Goal: Information Seeking & Learning: Learn about a topic

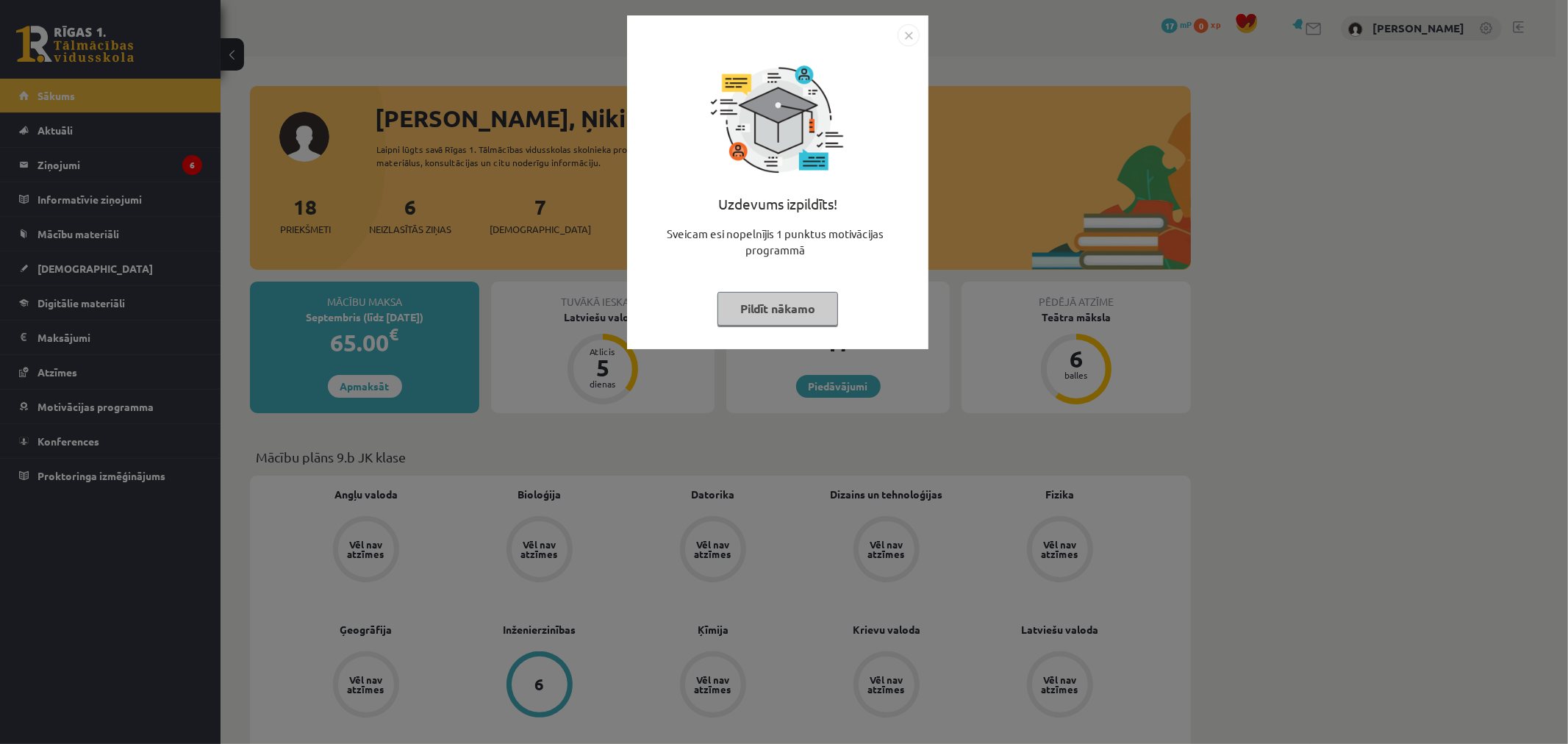
click at [906, 33] on img "Close" at bounding box center [909, 35] width 22 height 22
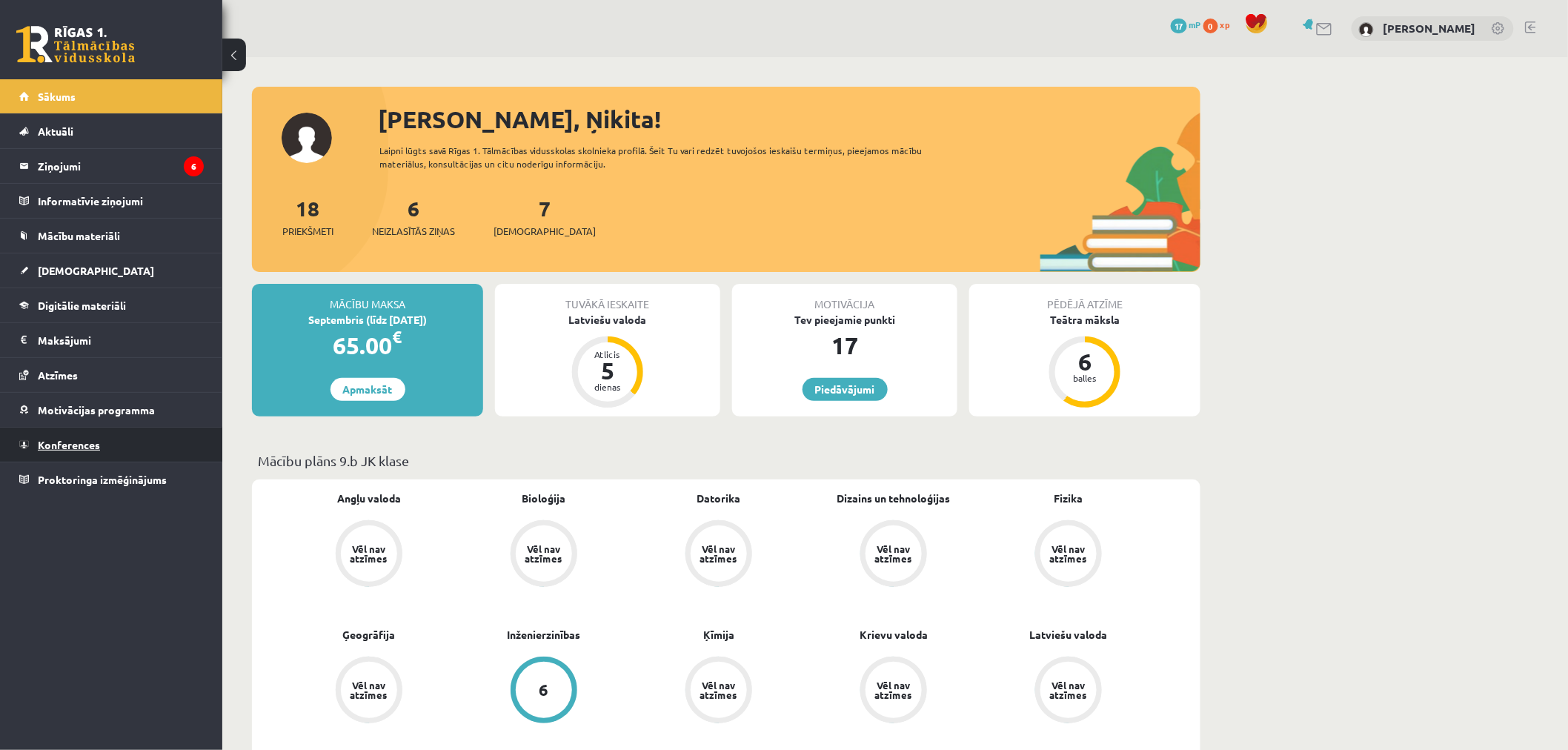
click at [127, 446] on link "Konferences" at bounding box center [111, 444] width 184 height 34
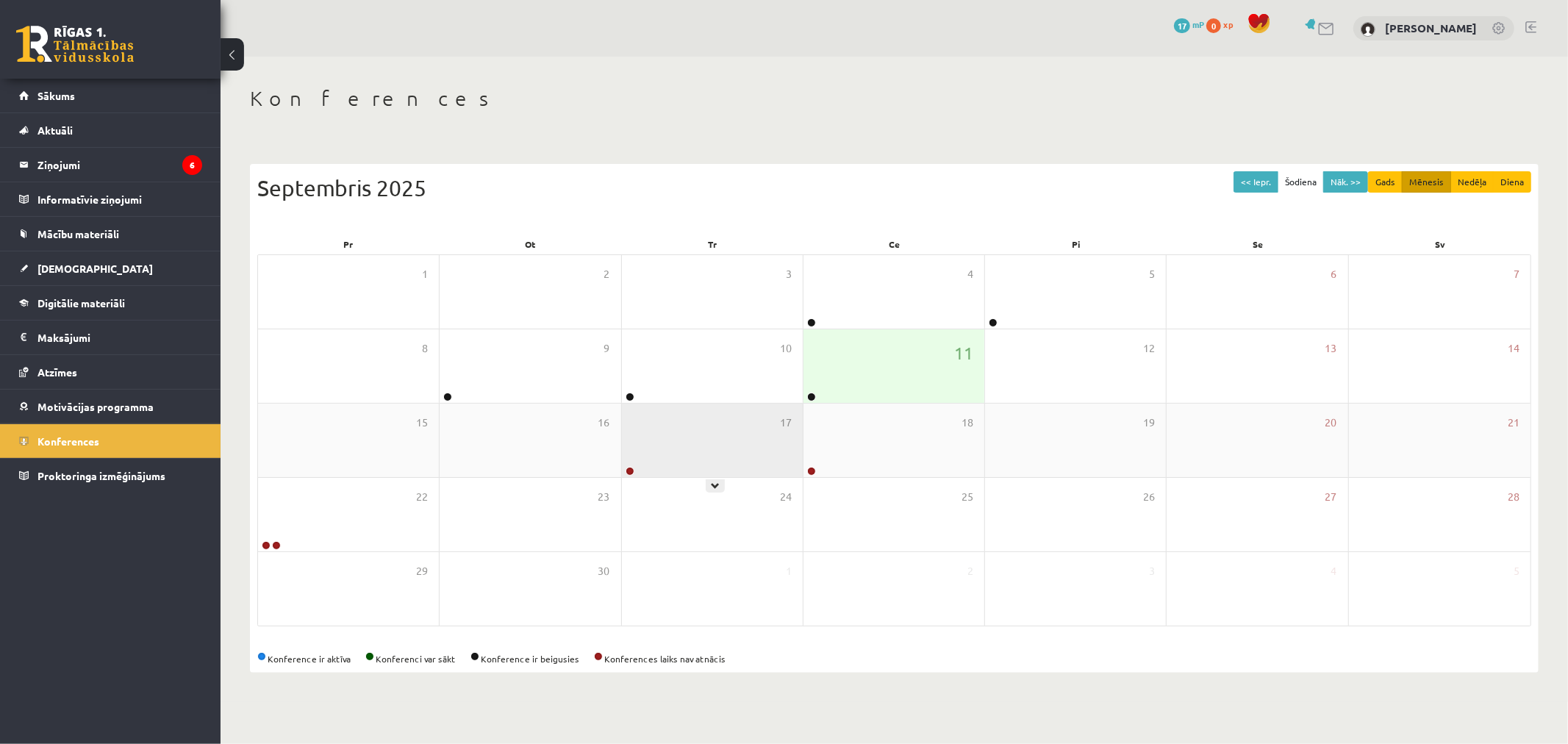
click at [666, 452] on div "17" at bounding box center [712, 440] width 181 height 74
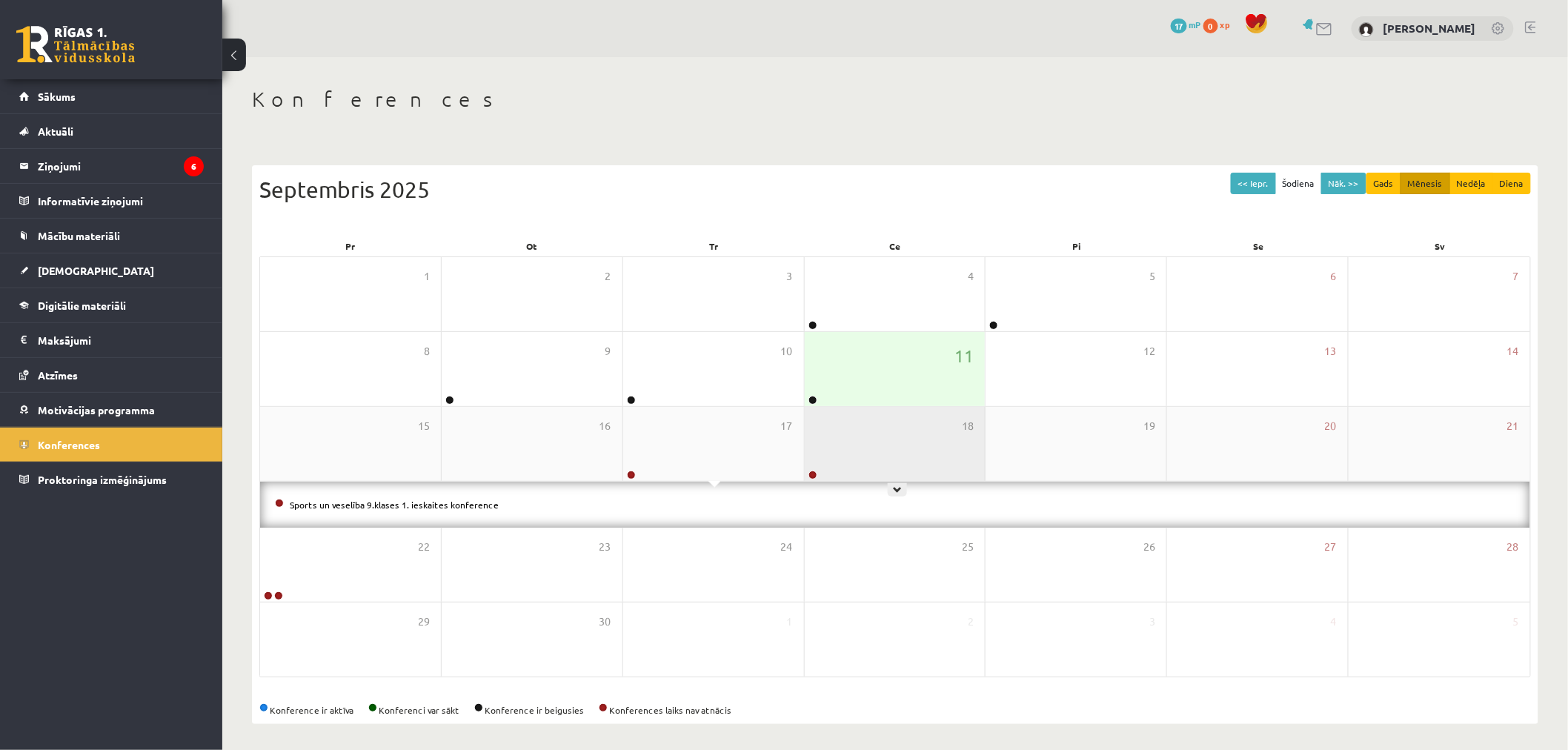
click at [829, 436] on div "18" at bounding box center [894, 444] width 181 height 74
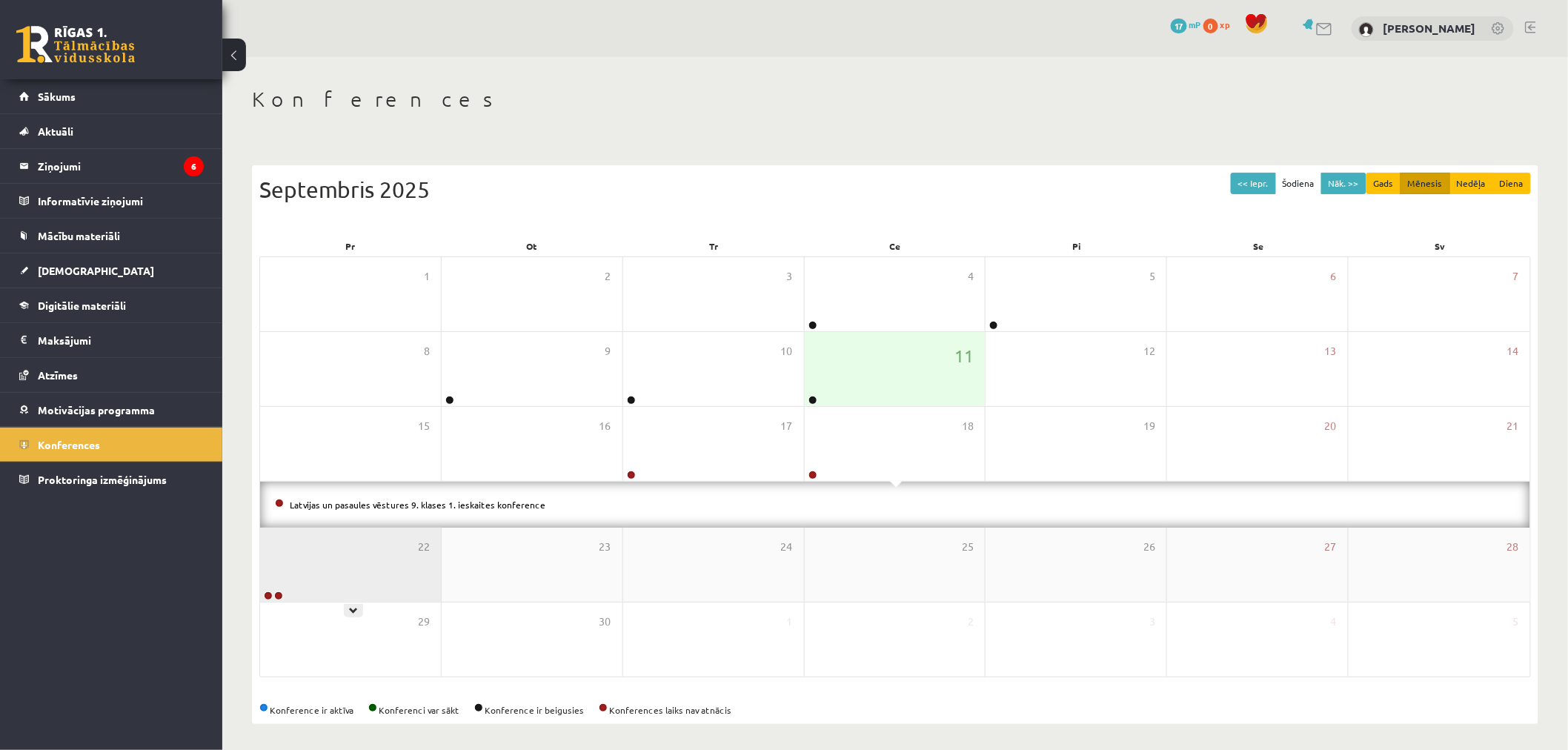
click at [396, 551] on div "22" at bounding box center [350, 565] width 181 height 74
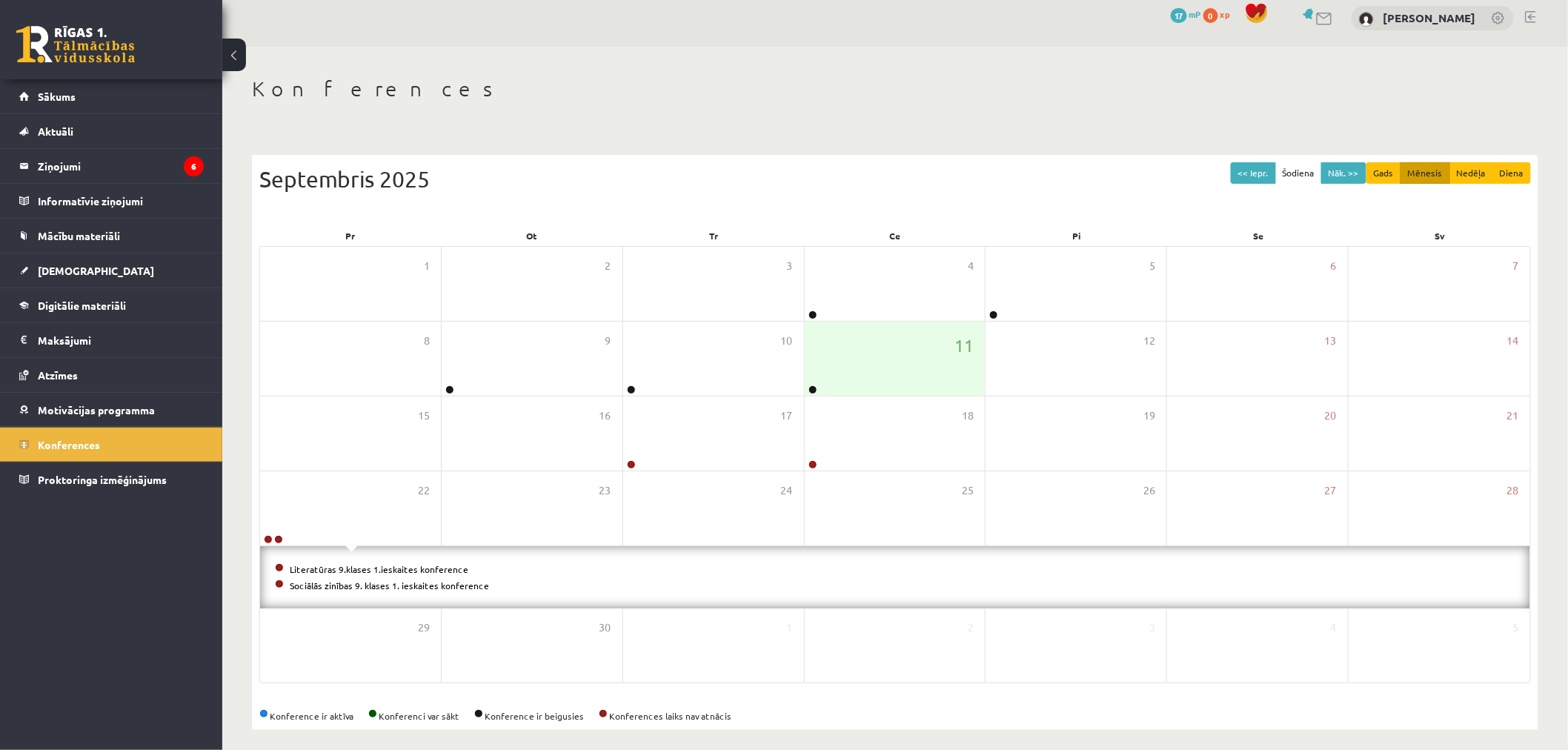
scroll to position [20, 0]
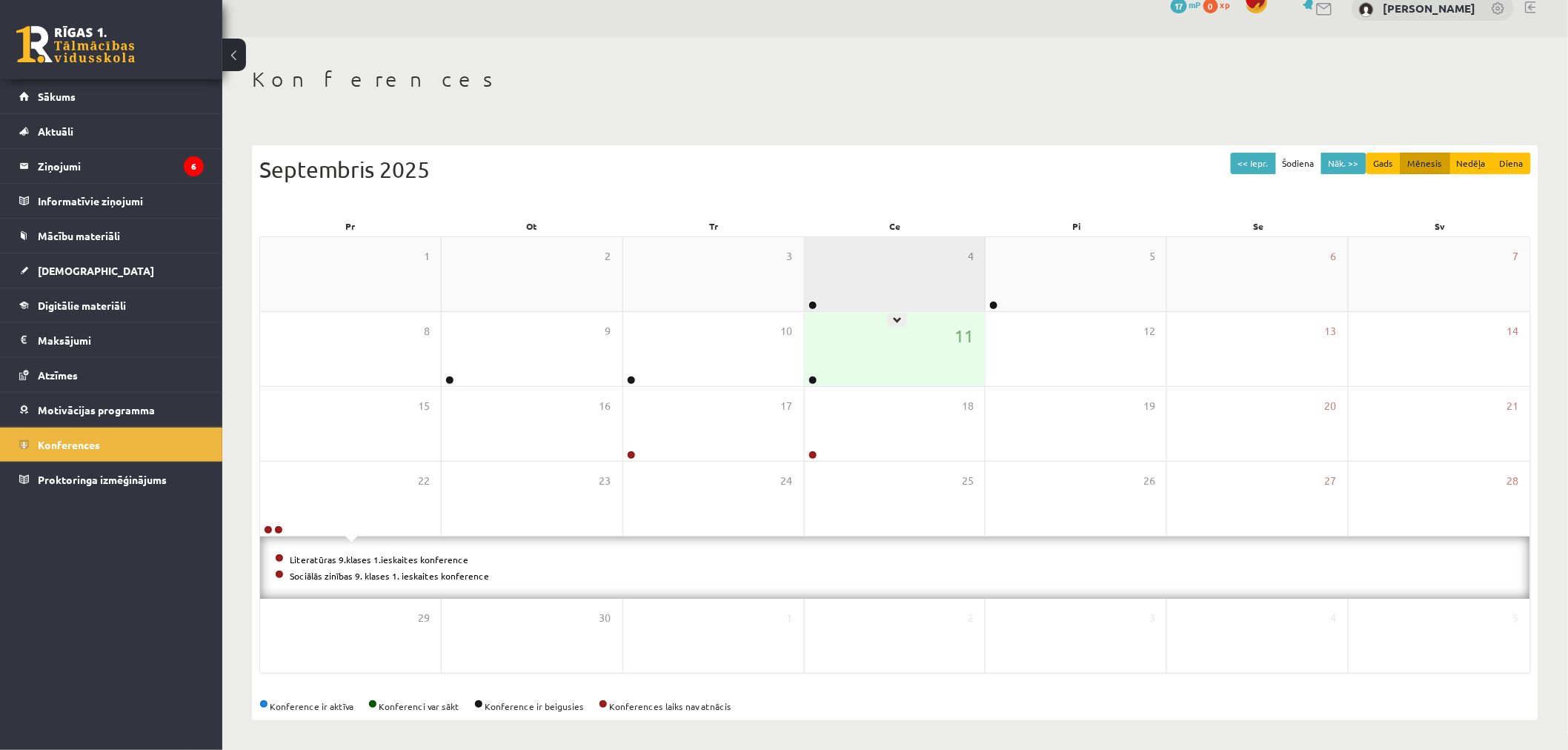
click at [823, 292] on div "4" at bounding box center [894, 274] width 181 height 74
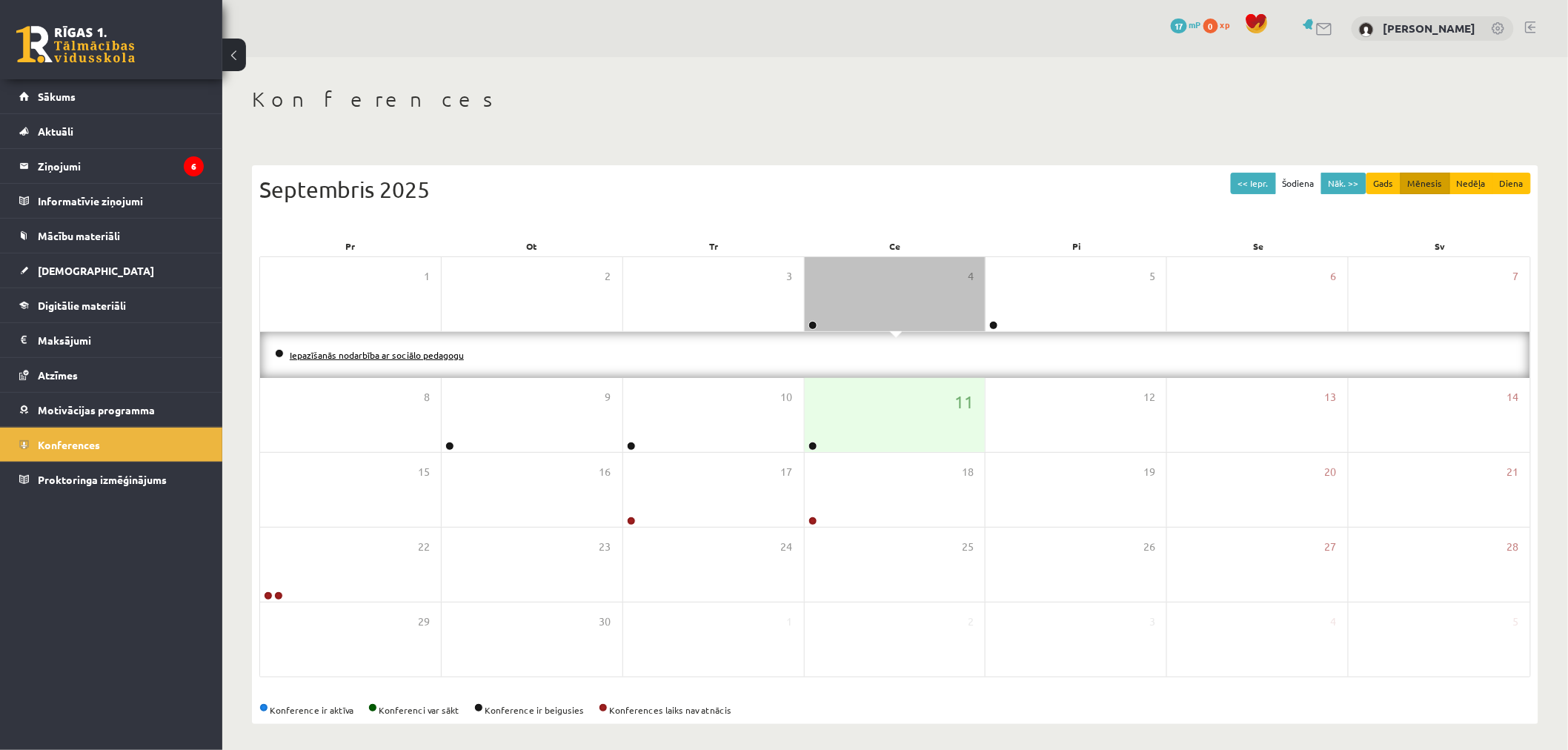
click at [314, 356] on link "Iepazīšanās nodarbība ar sociālo pedagogu" at bounding box center [376, 355] width 174 height 12
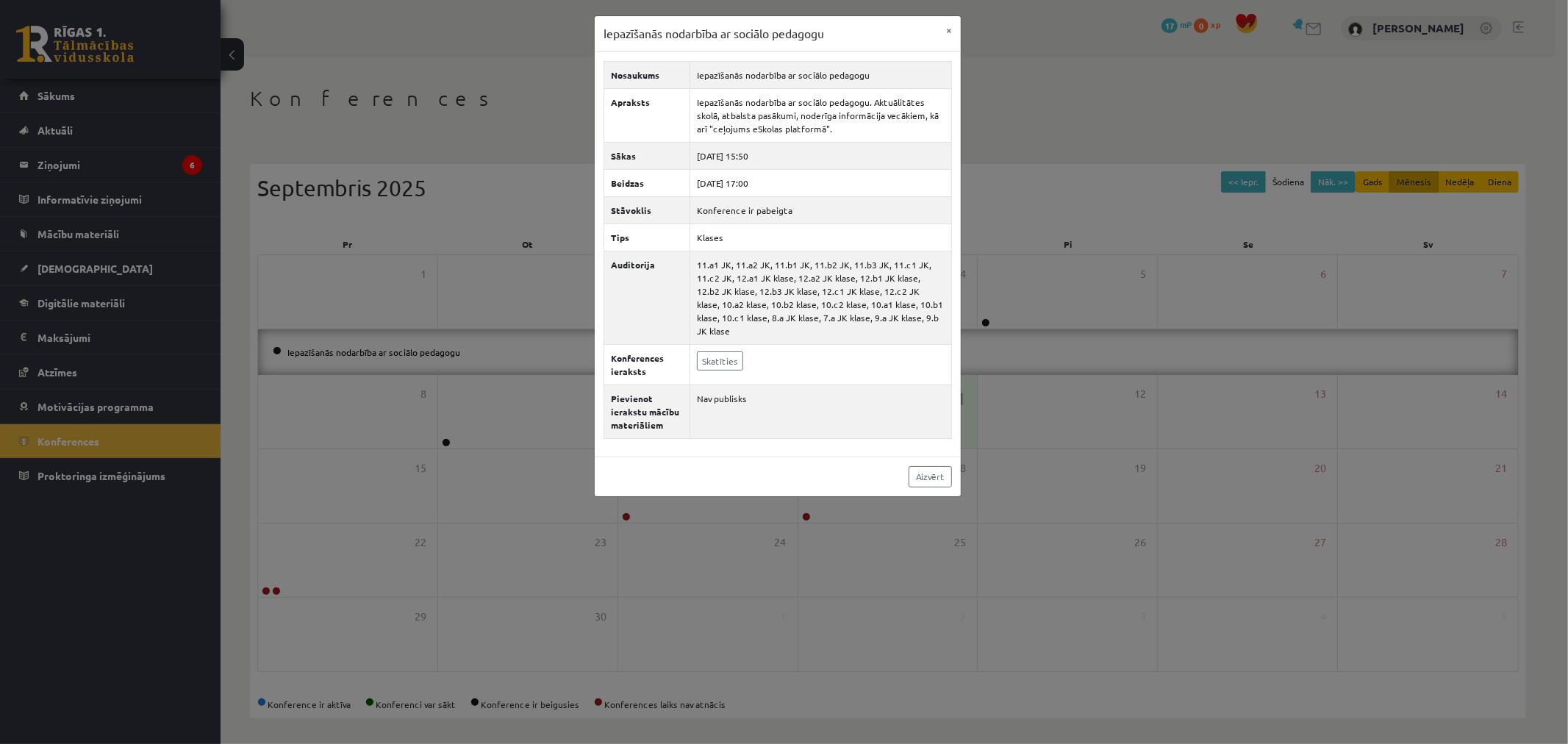
click at [505, 318] on div "Iepazīšanās nodarbība ar sociālo pedagogu × Nosaukums Iepazīšanās nodarbība ar …" at bounding box center [784, 372] width 1568 height 744
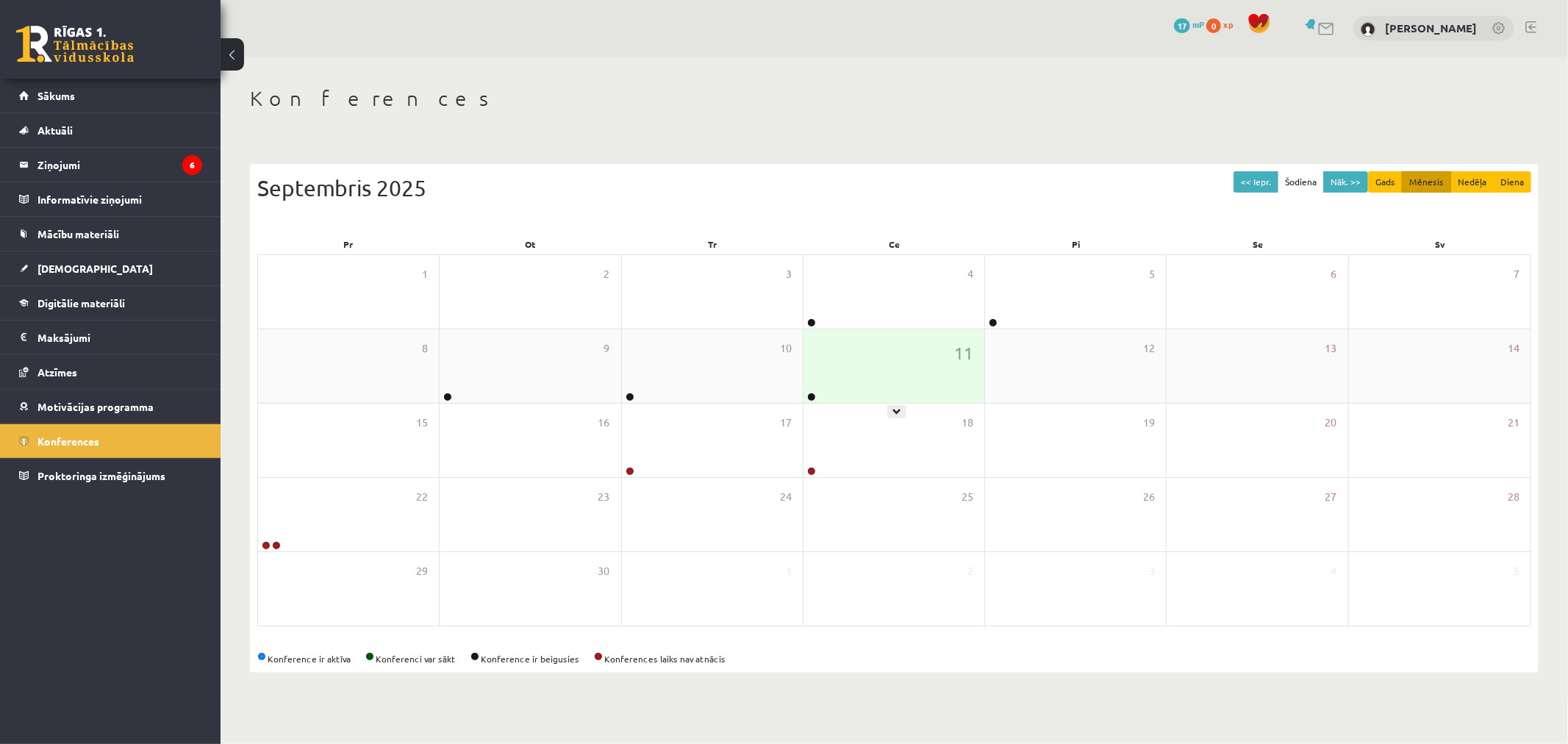
click at [813, 377] on div "11" at bounding box center [893, 366] width 181 height 74
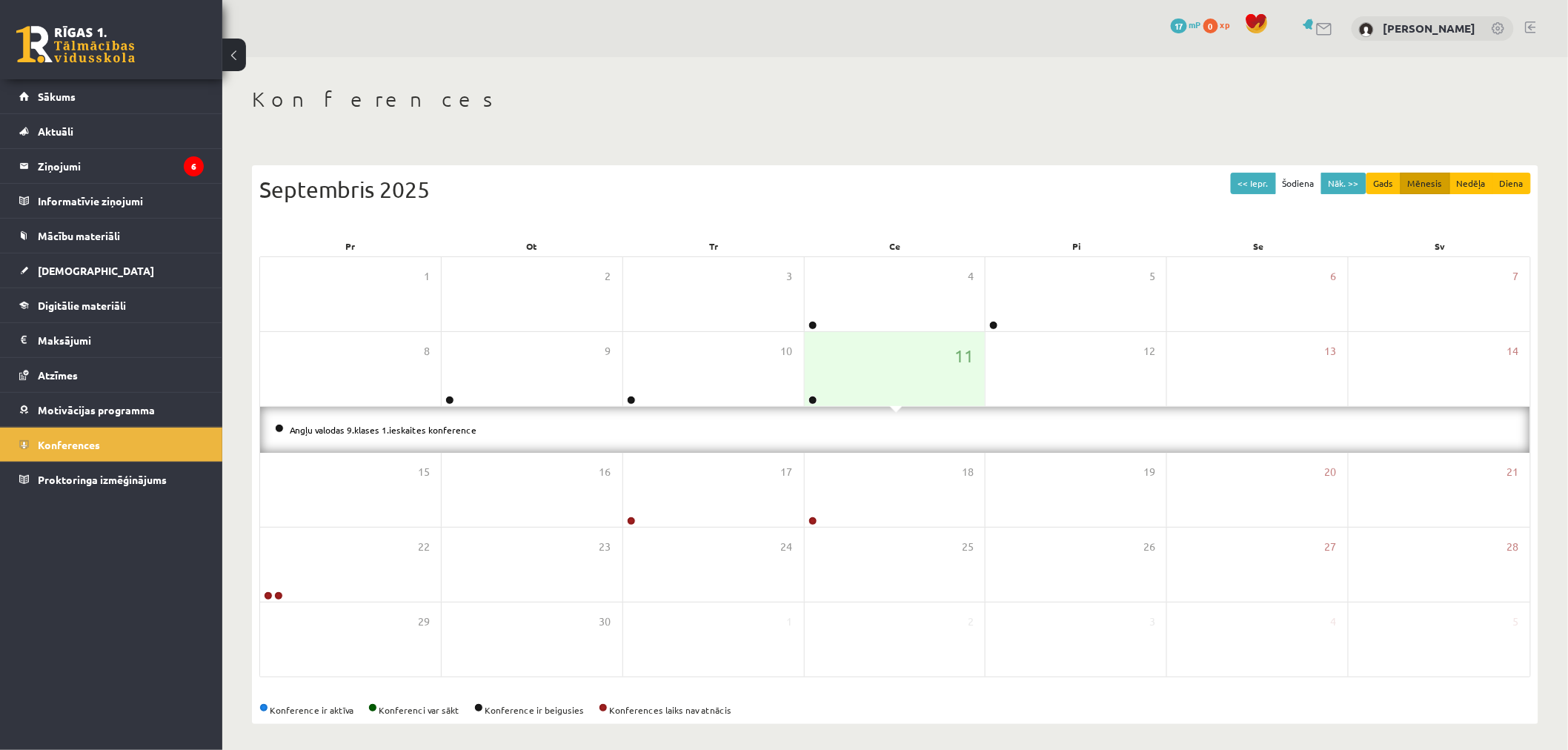
click at [408, 434] on li "Angļu valodas 9.klases 1.ieskaites konference" at bounding box center [895, 429] width 1240 height 16
click at [409, 428] on link "Angļu valodas 9.klases 1.ieskaites konference" at bounding box center [383, 430] width 187 height 12
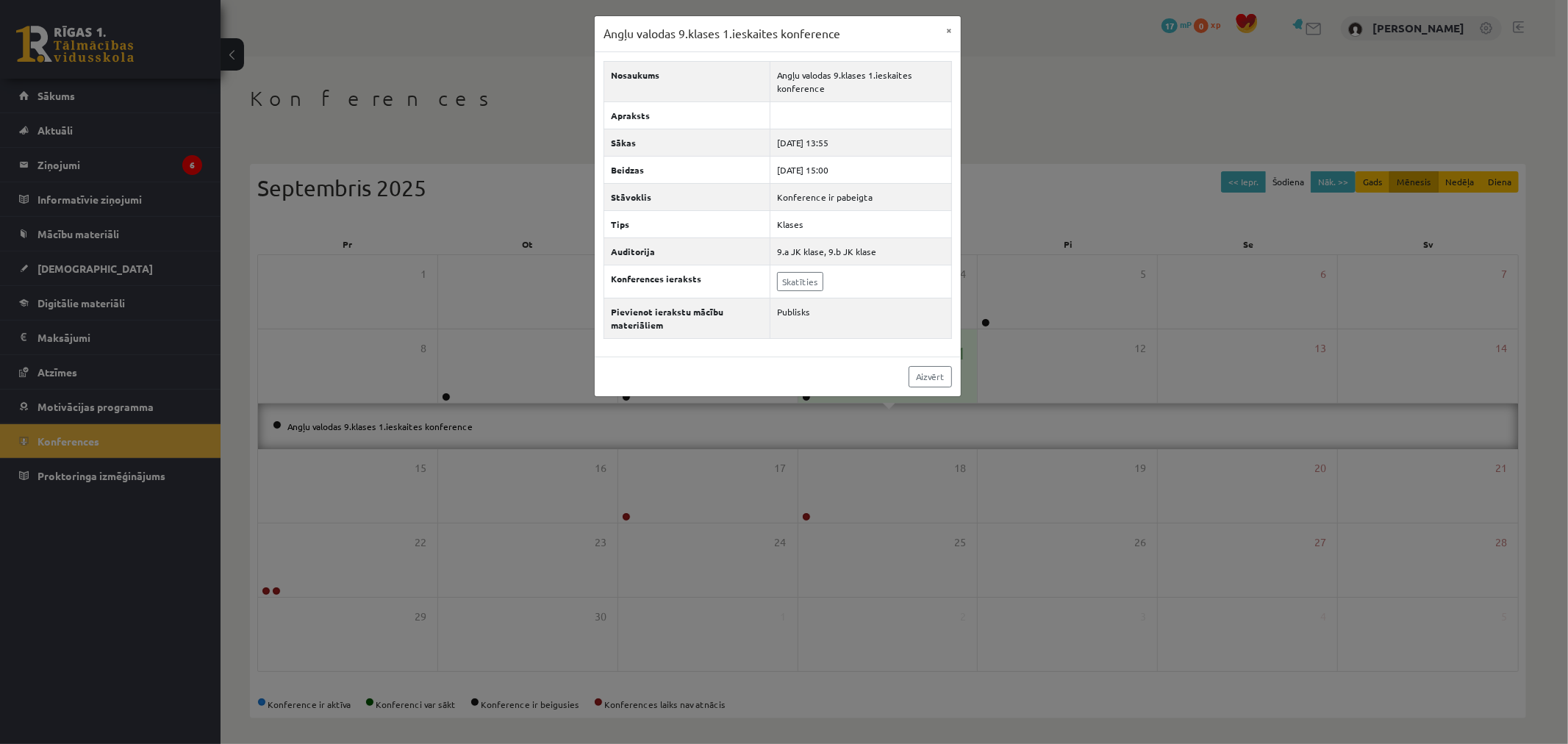
click at [406, 410] on div "Angļu valodas 9.klases 1.ieskaites konference × Nosaukums Angļu valodas 9.klase…" at bounding box center [784, 372] width 1568 height 744
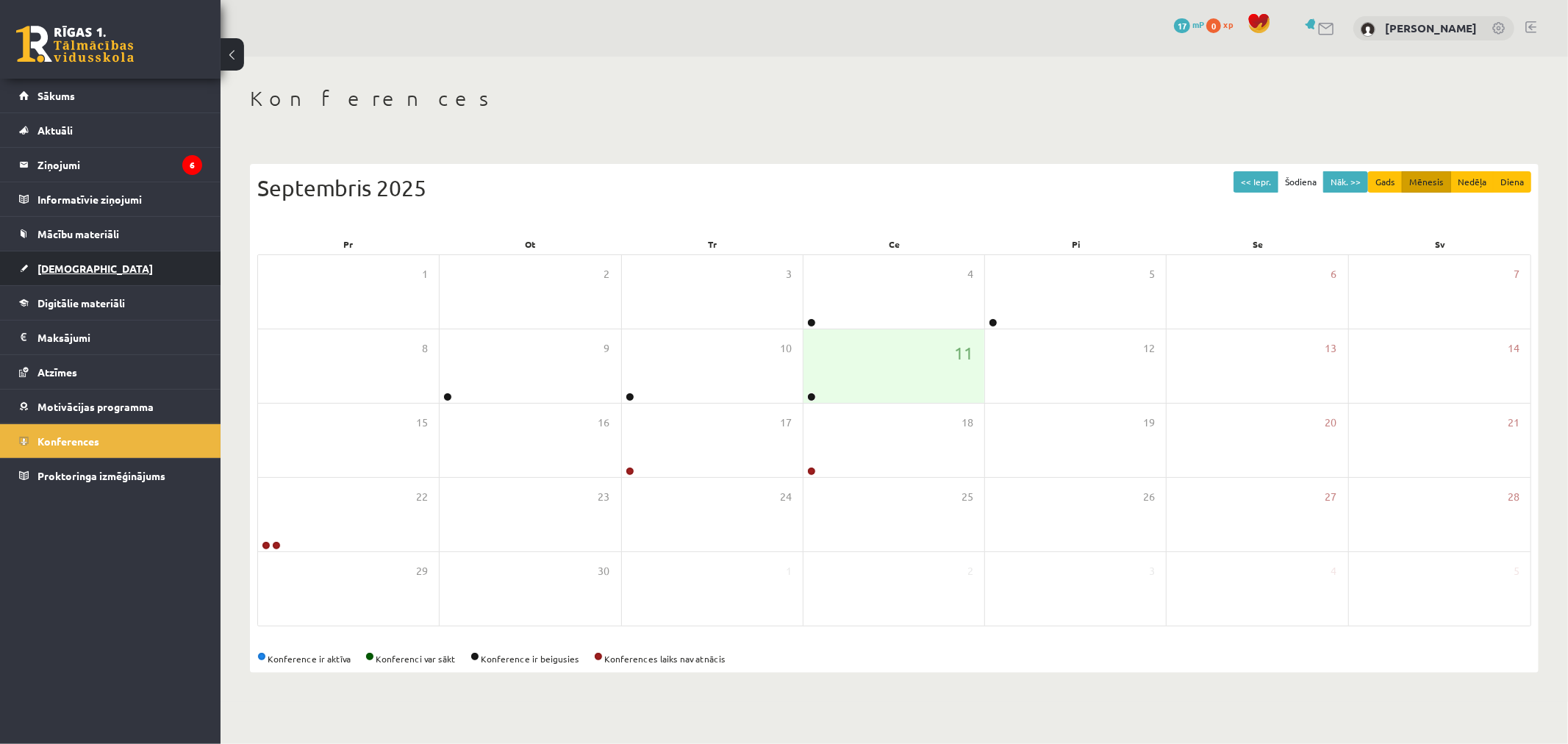
click at [85, 267] on link "[DEMOGRAPHIC_DATA]" at bounding box center [110, 268] width 183 height 33
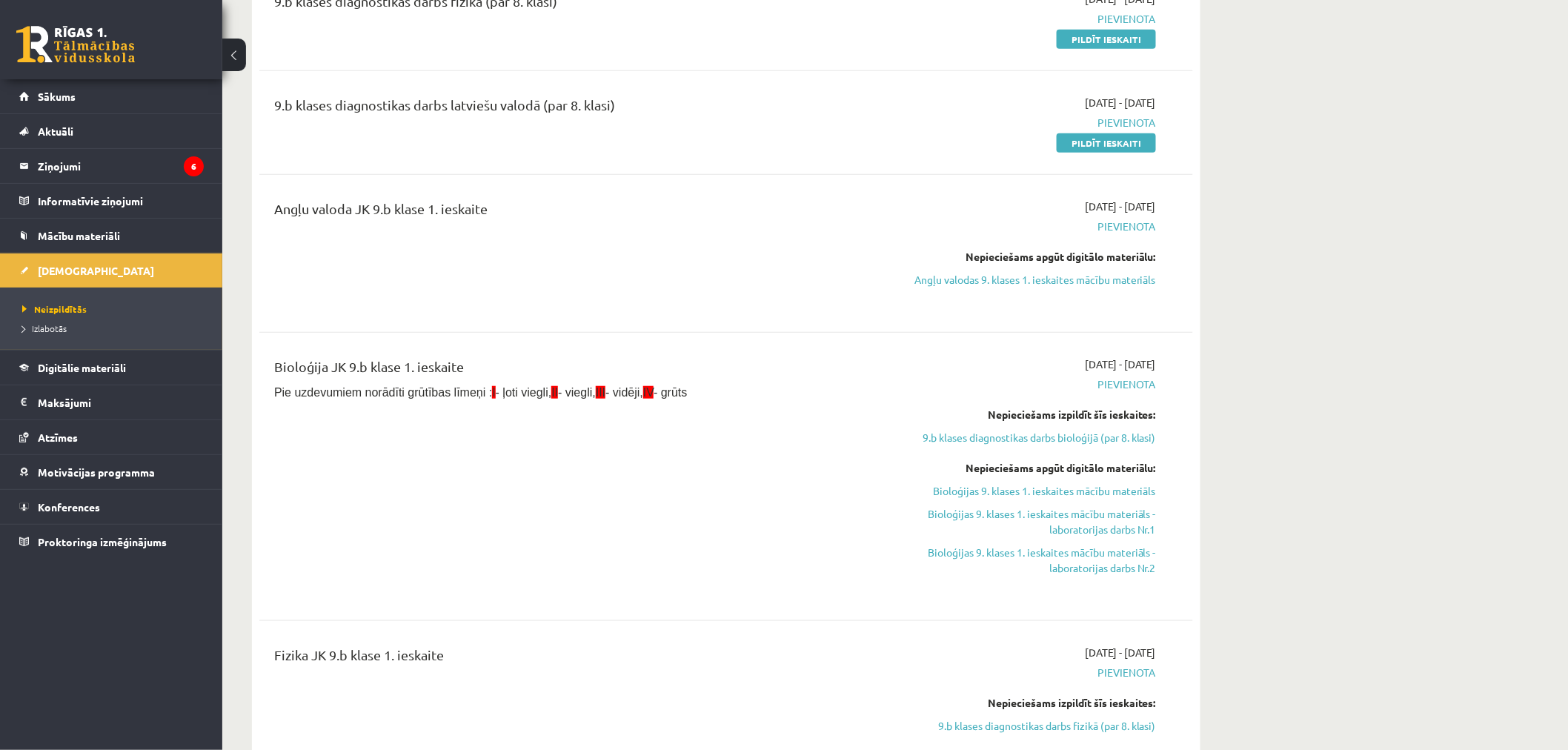
scroll to position [329, 0]
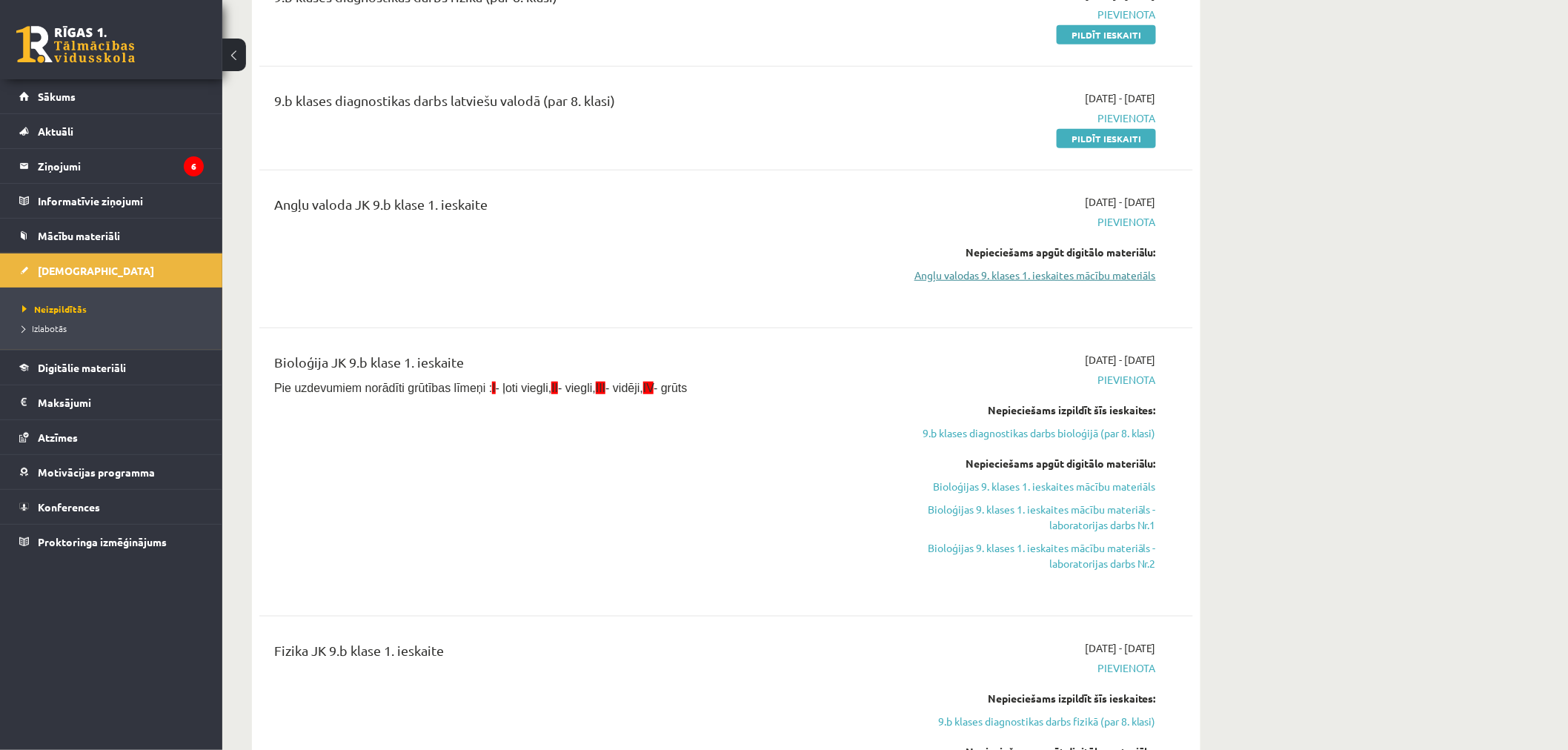
click at [1002, 277] on link "Angļu valodas 9. klases 1. ieskaites mācību materiāls" at bounding box center [1015, 275] width 279 height 16
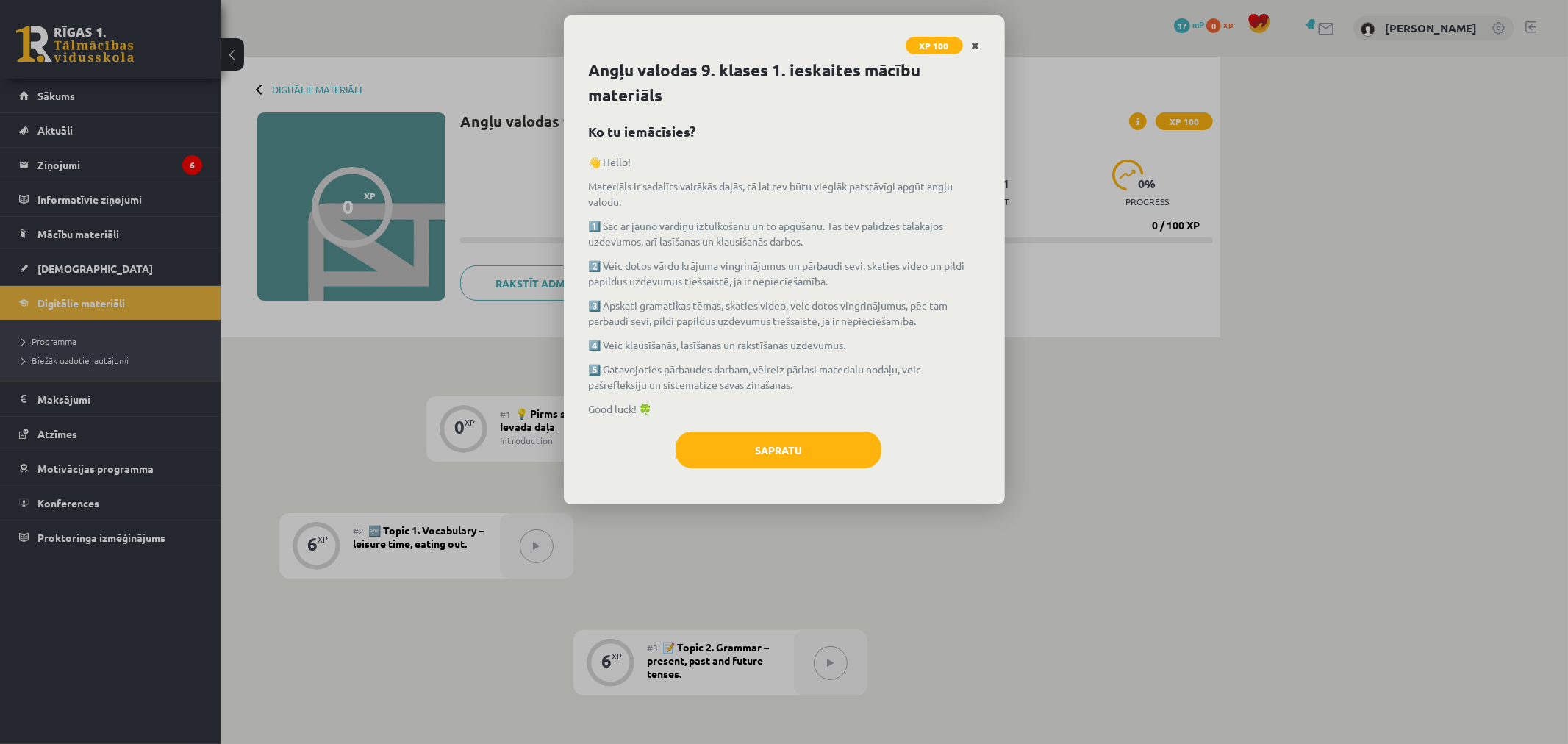
click at [975, 45] on icon "Close" at bounding box center [975, 46] width 8 height 10
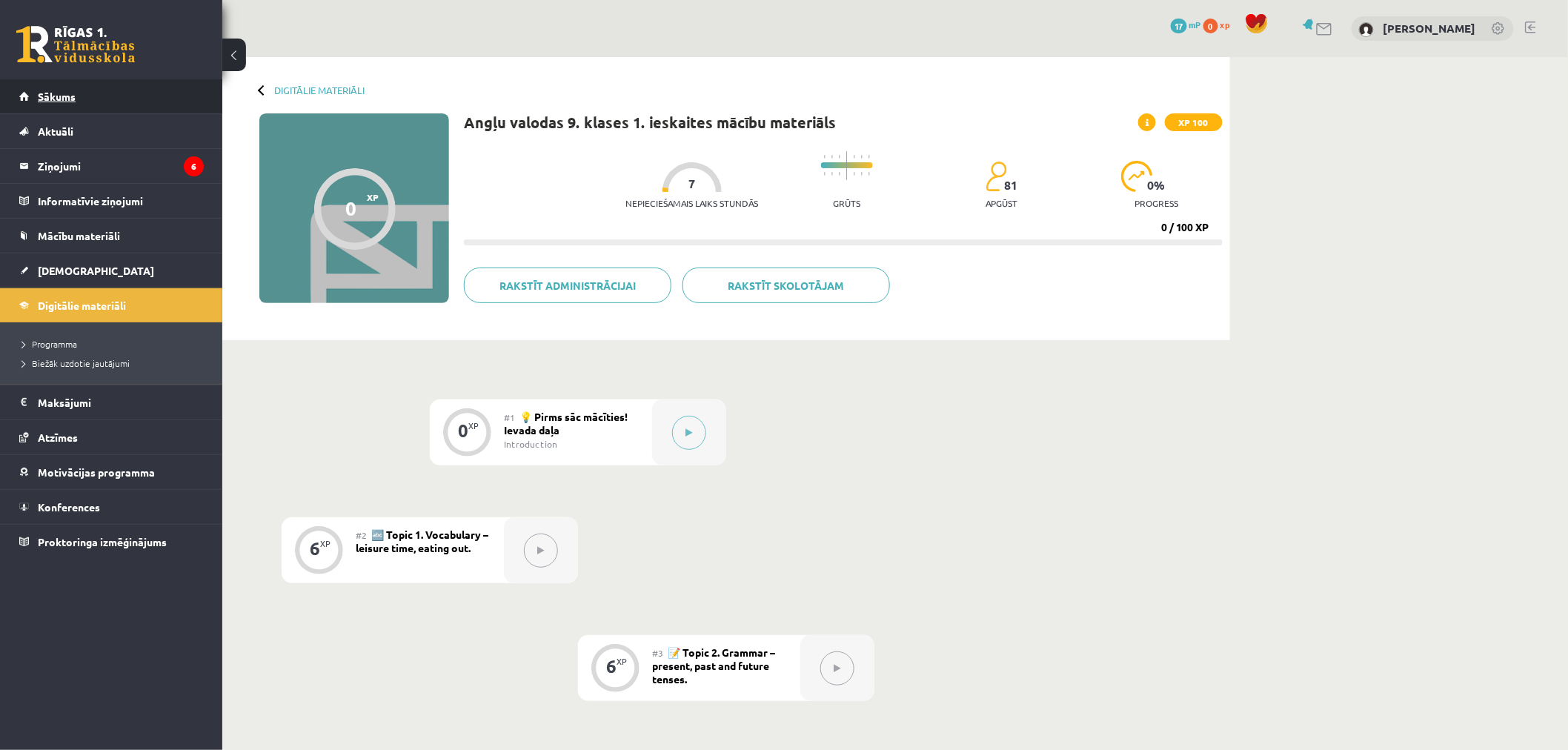
click at [86, 96] on link "Sākums" at bounding box center [111, 96] width 184 height 34
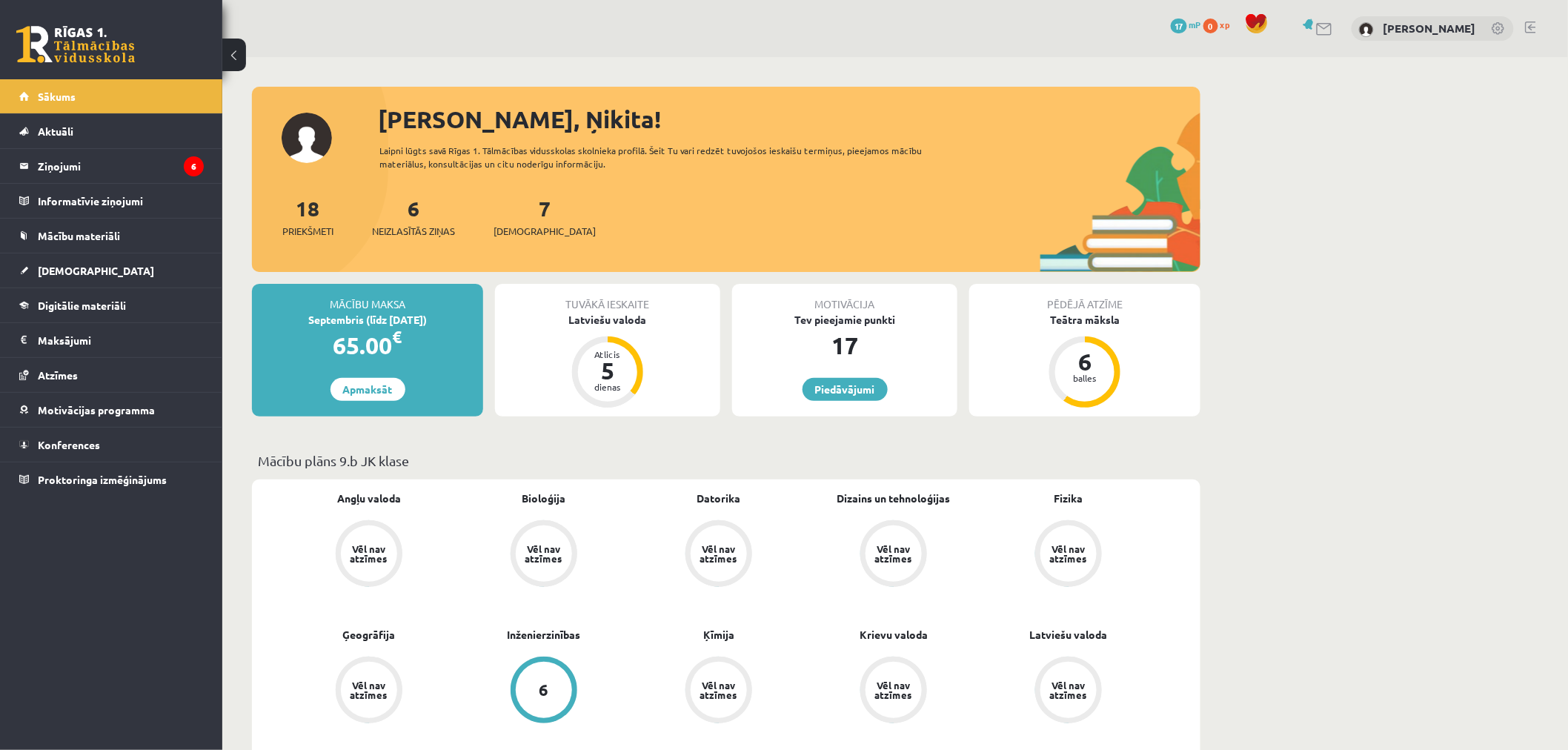
click at [1505, 30] on link at bounding box center [1498, 29] width 15 height 15
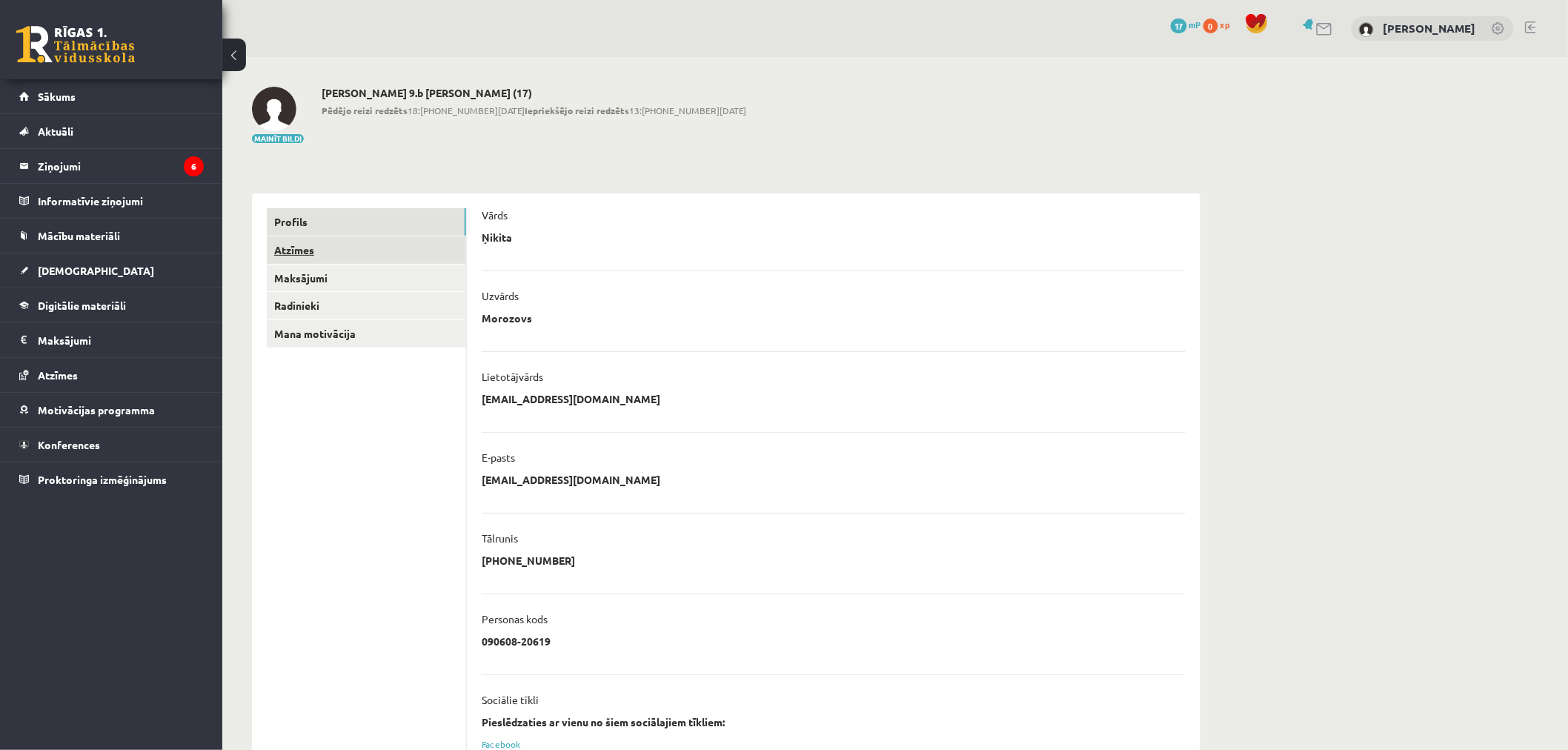
click at [396, 255] on link "Atzīmes" at bounding box center [366, 250] width 199 height 28
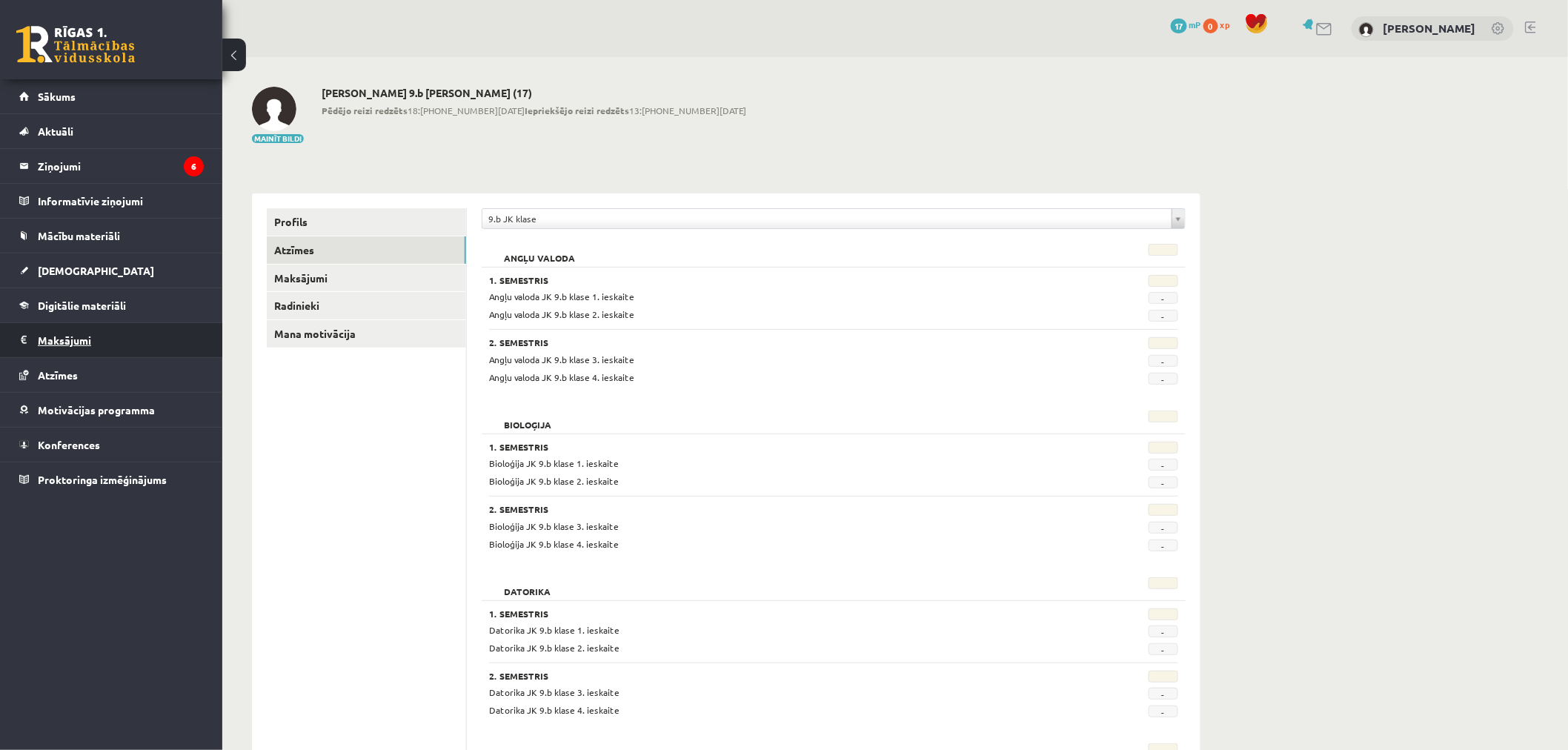
click at [108, 326] on legend "Maksājumi 0" at bounding box center [121, 339] width 166 height 34
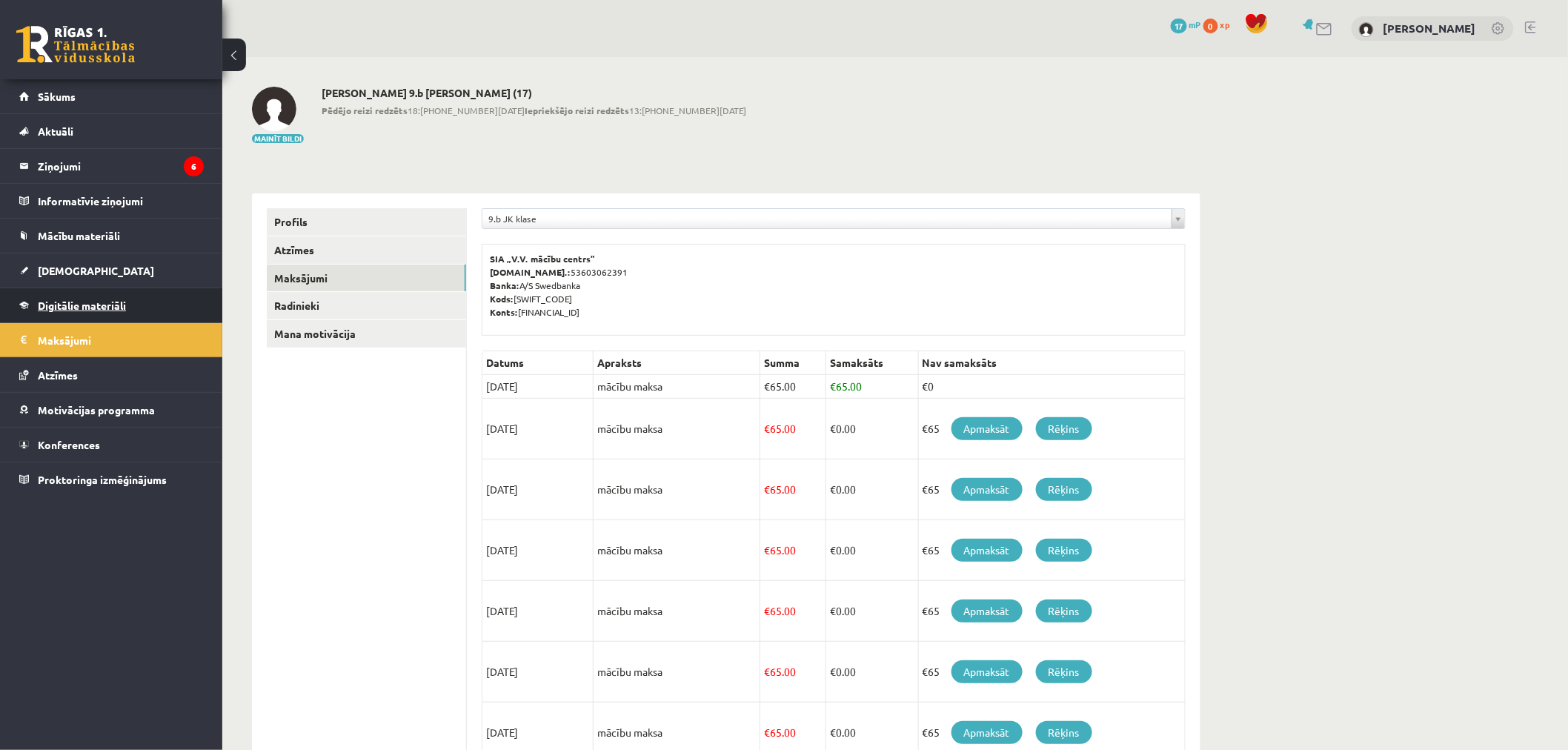
click at [108, 311] on link "Digitālie materiāli" at bounding box center [111, 304] width 184 height 34
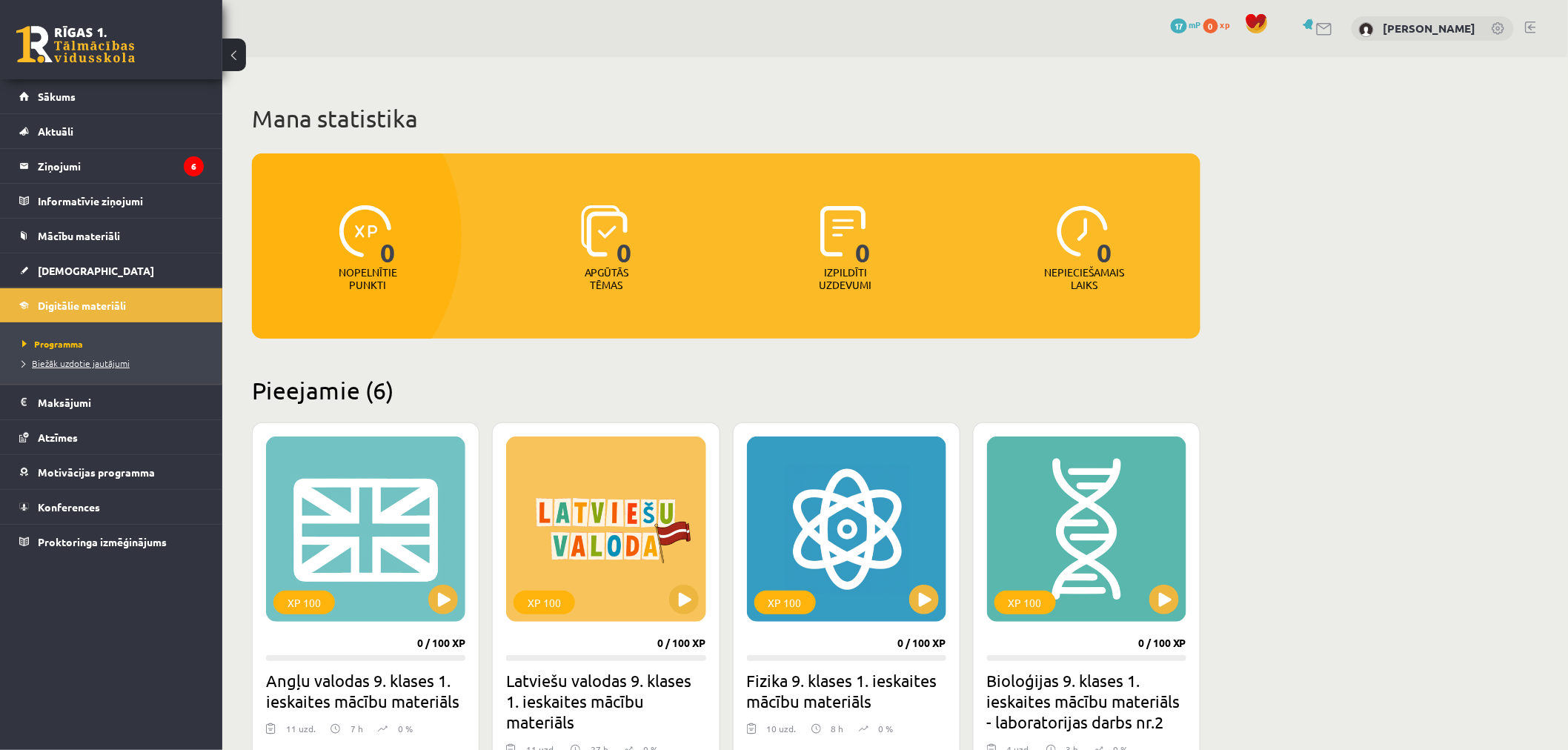
click at [120, 357] on li "Biežāk uzdotie jautājumi" at bounding box center [115, 363] width 185 height 19
click at [113, 337] on link "Programma" at bounding box center [115, 343] width 185 height 13
click at [111, 314] on link "Digitālie materiāli" at bounding box center [111, 304] width 184 height 34
click at [108, 395] on legend "Maksājumi 0" at bounding box center [121, 401] width 166 height 34
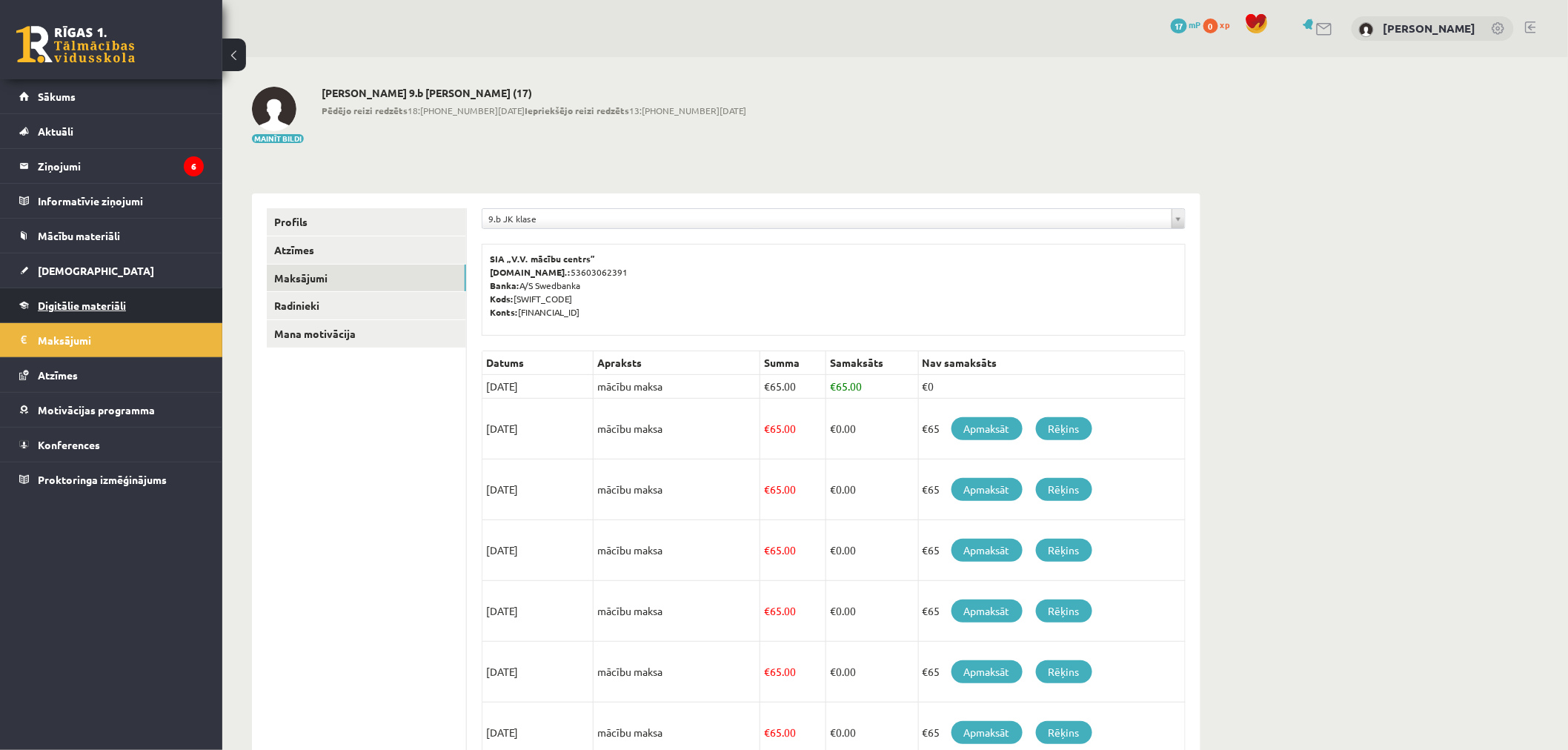
click at [138, 308] on link "Digitālie materiāli" at bounding box center [111, 304] width 184 height 34
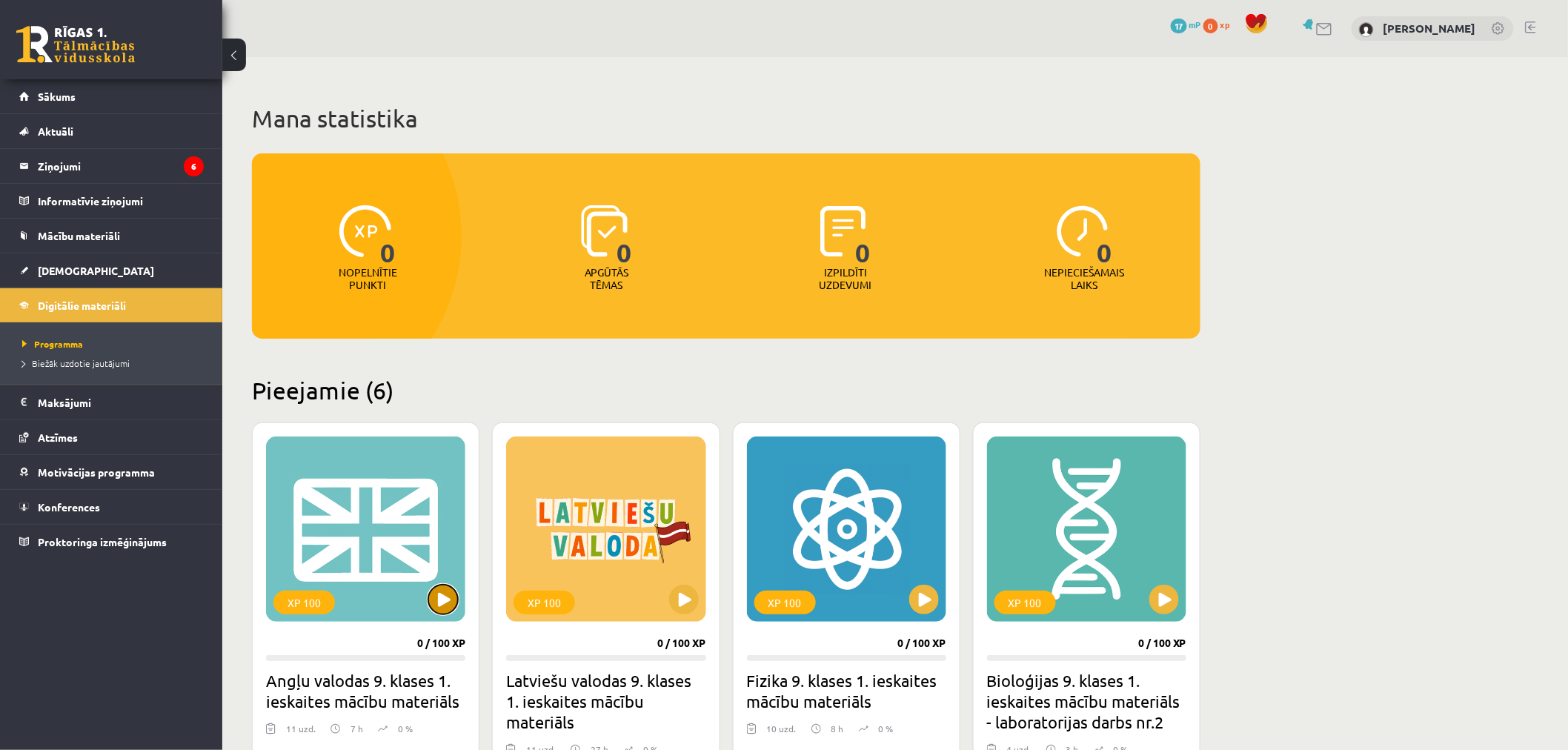
click at [446, 595] on button at bounding box center [443, 599] width 29 height 29
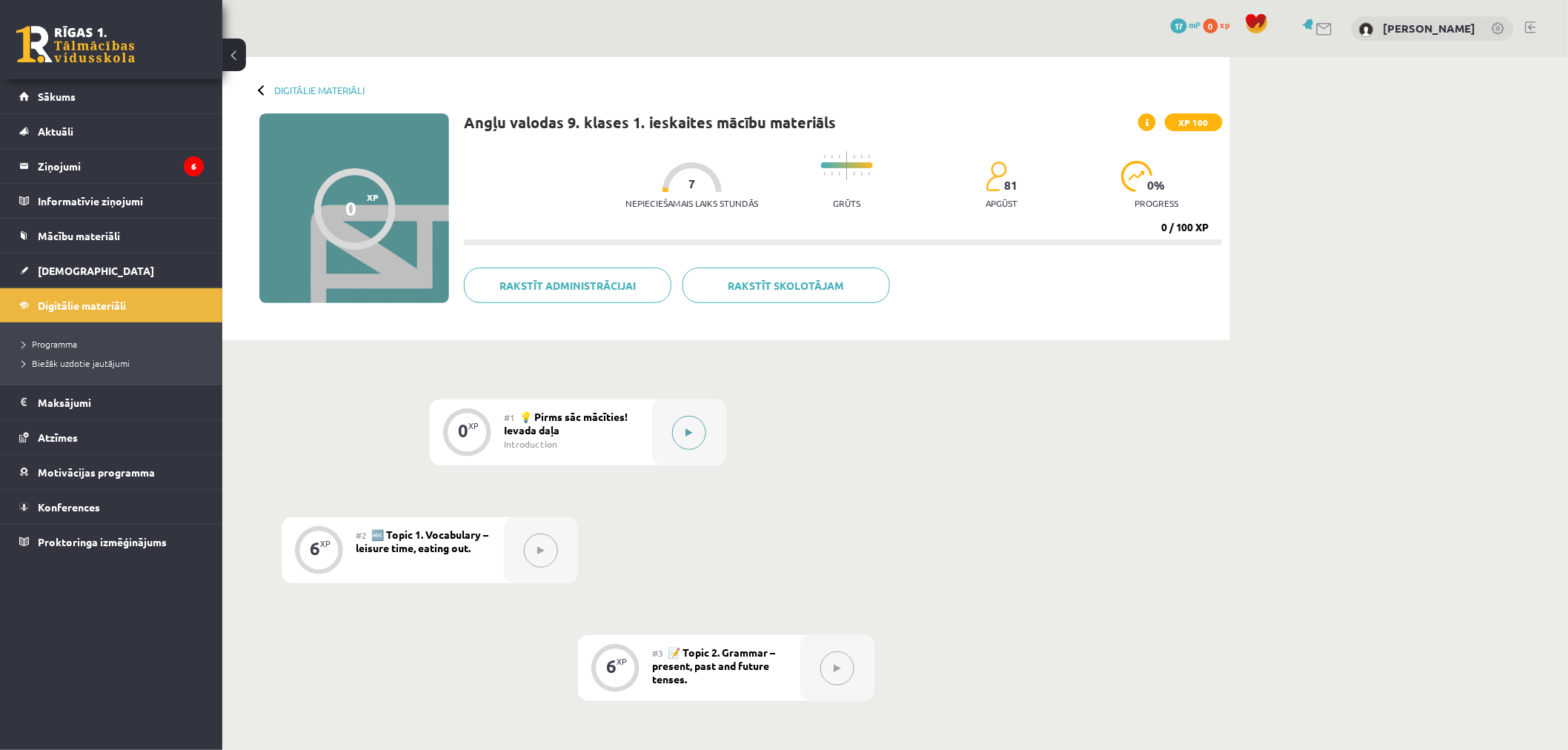
click at [677, 430] on button at bounding box center [688, 433] width 34 height 34
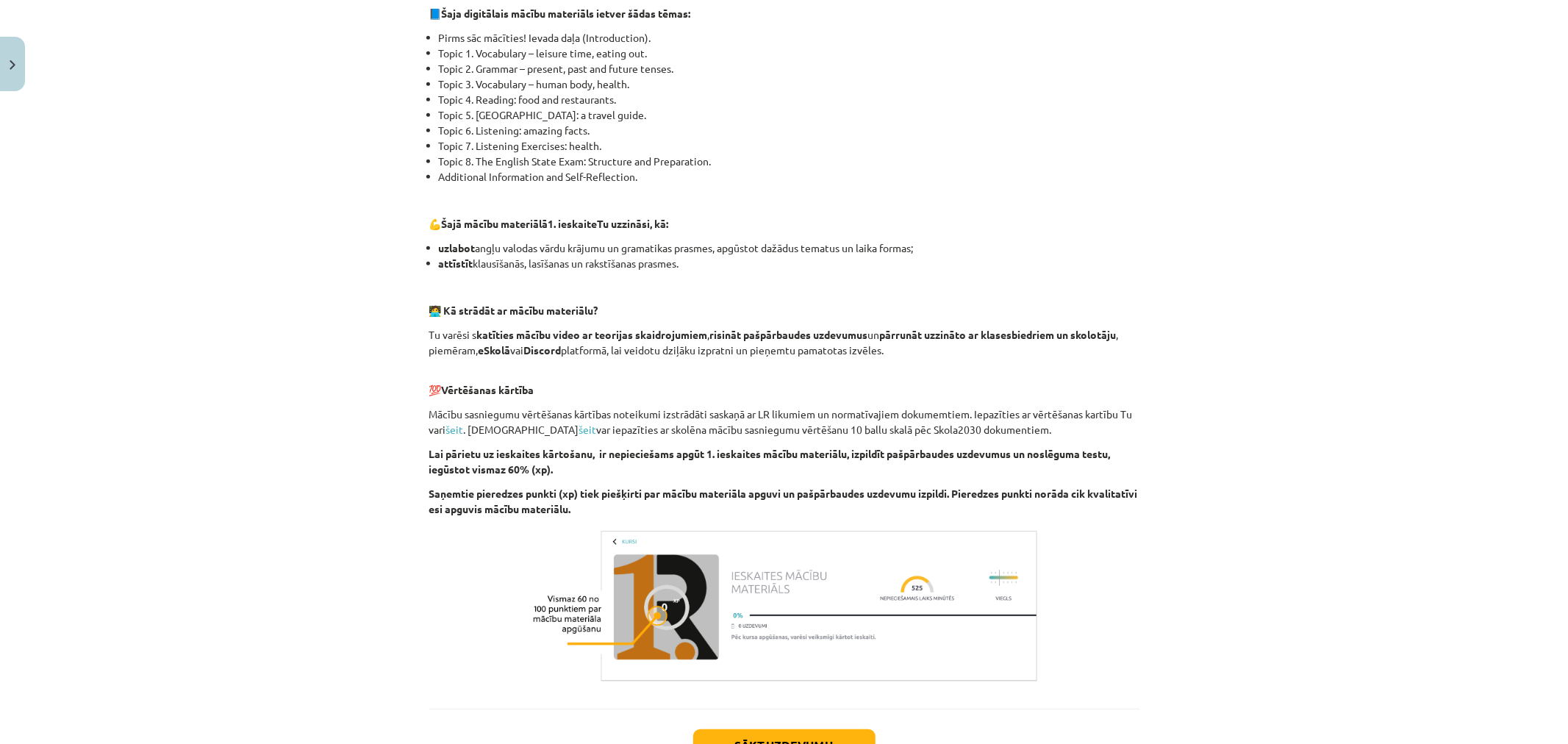
scroll to position [813, 0]
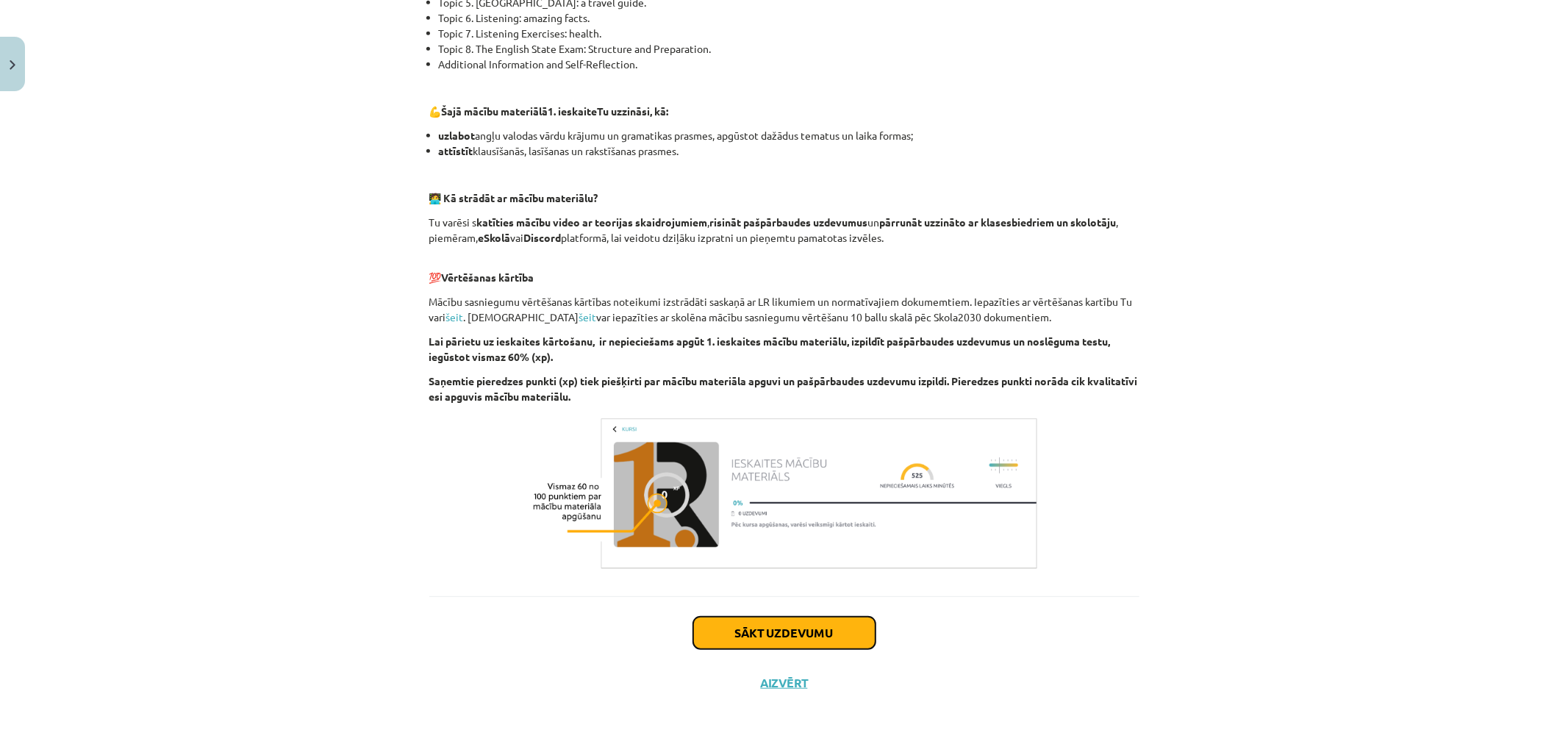
click at [823, 625] on button "Sākt uzdevumu" at bounding box center [784, 633] width 182 height 33
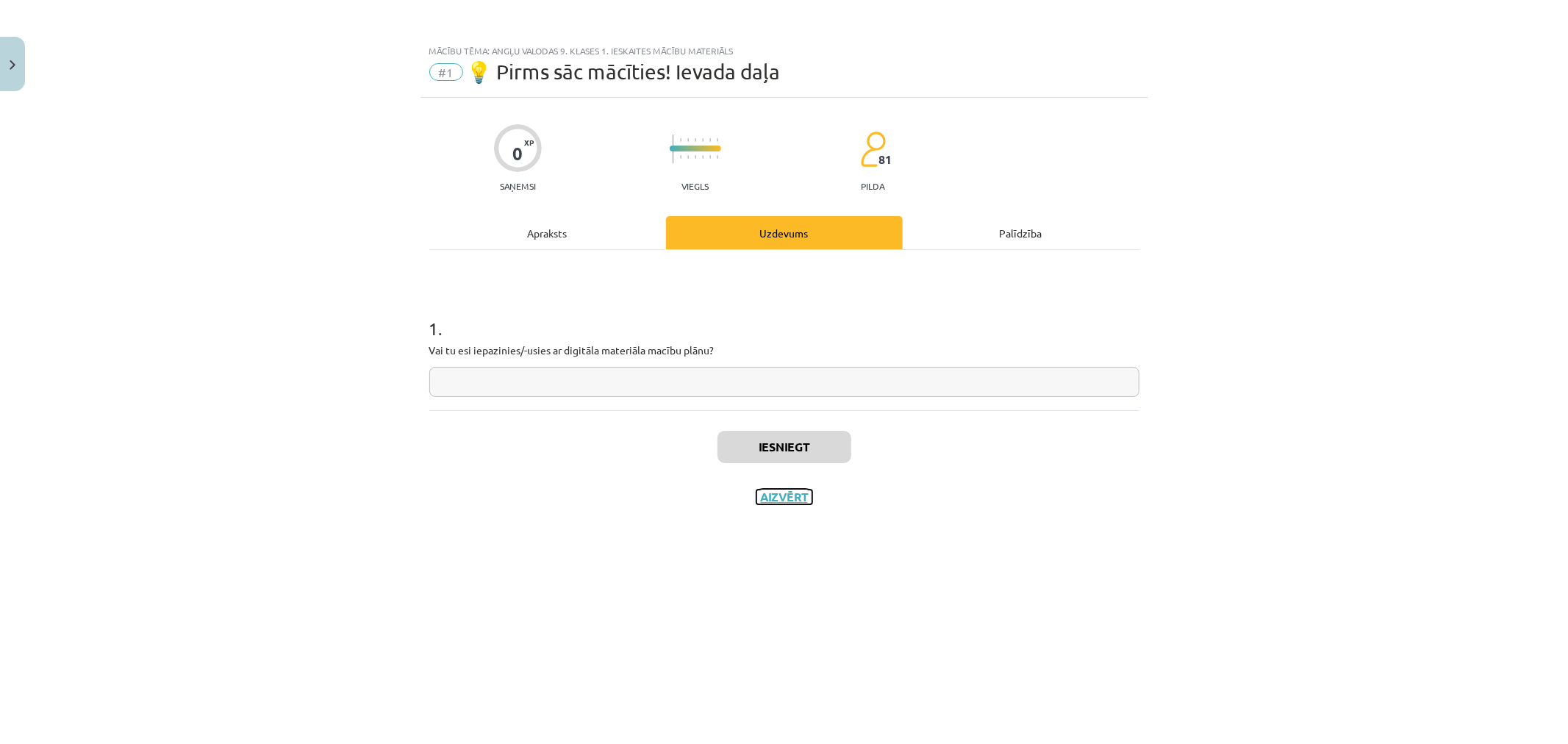
click at [775, 498] on button "Aizvērt" at bounding box center [784, 497] width 56 height 15
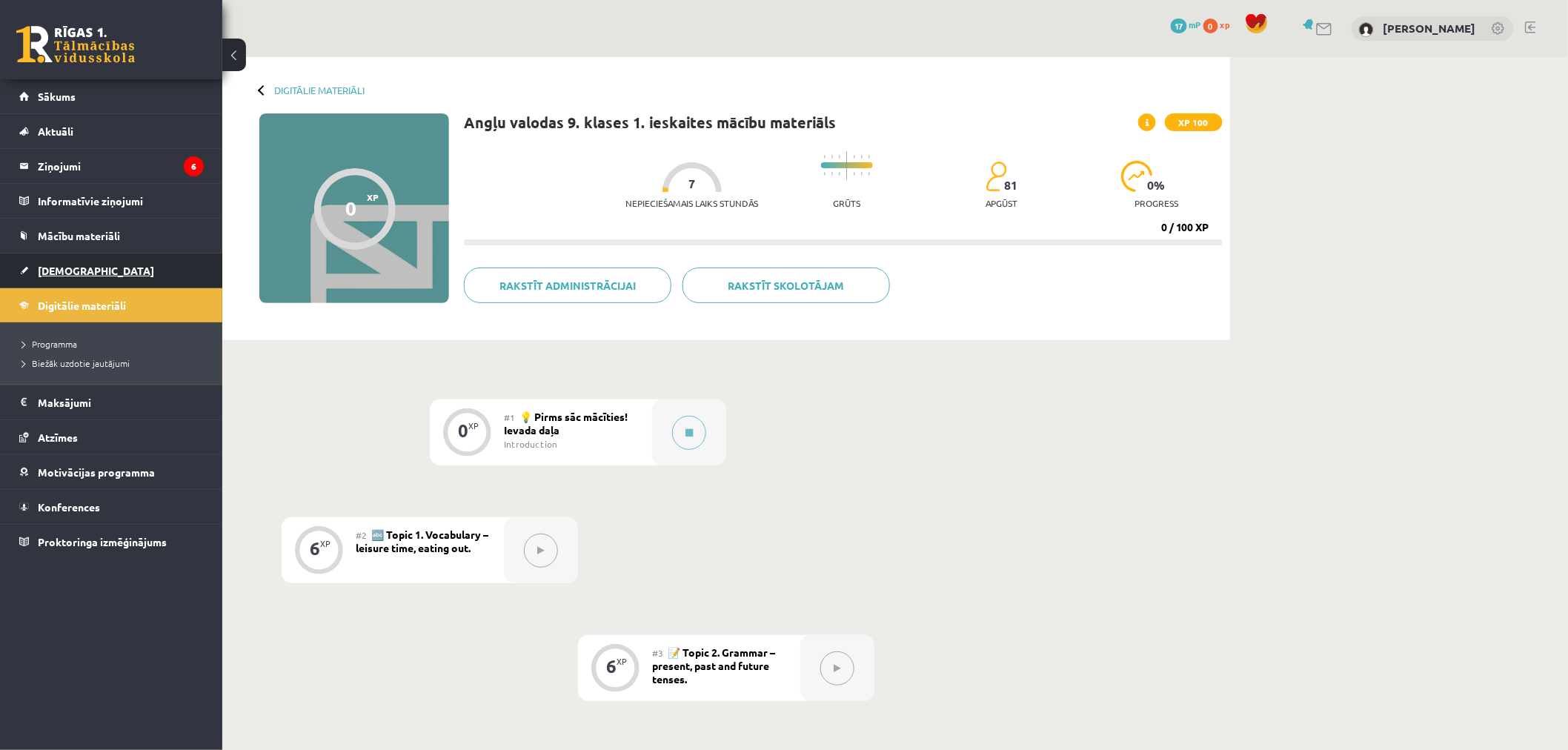
click at [105, 270] on link "[DEMOGRAPHIC_DATA]" at bounding box center [111, 270] width 184 height 34
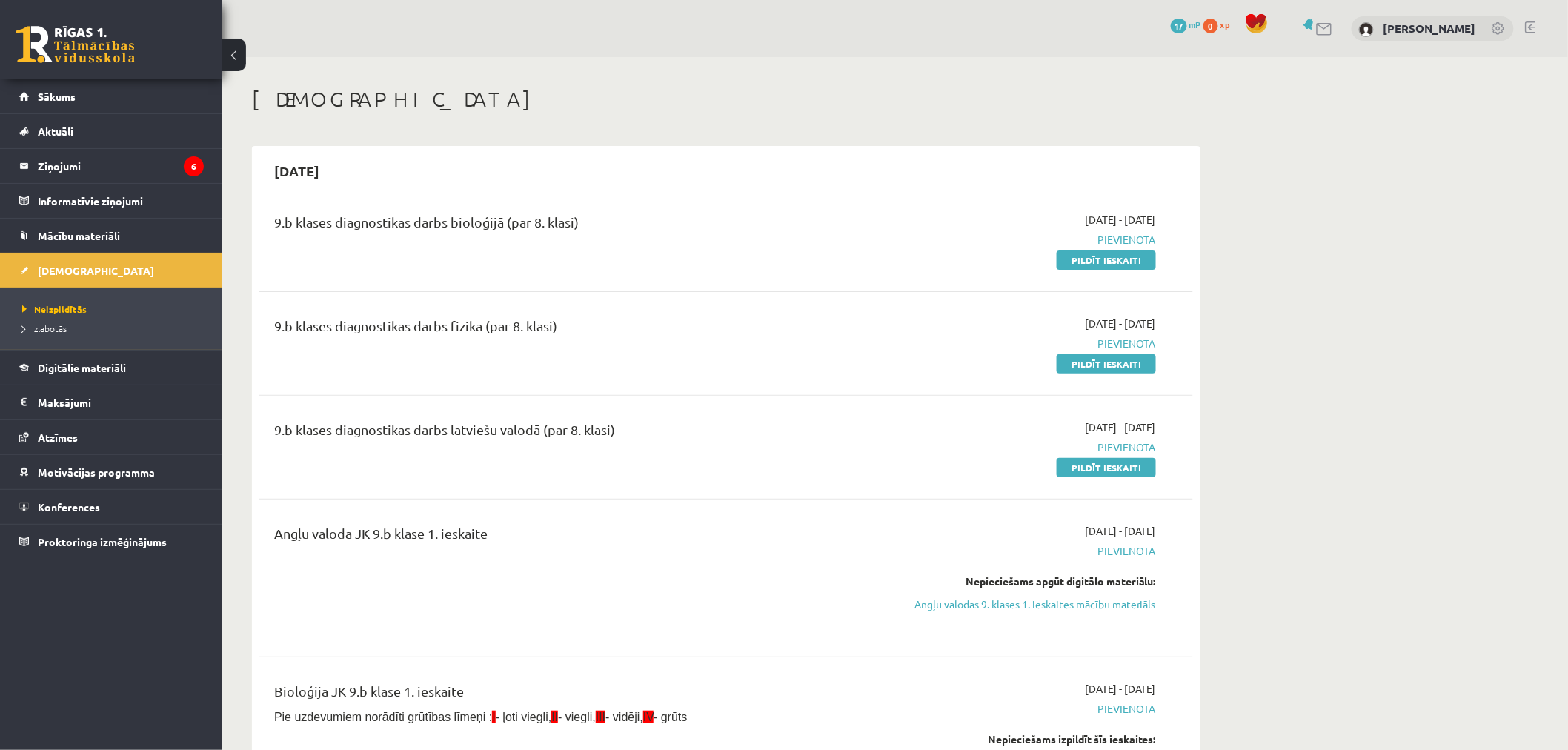
click at [1116, 241] on span "Pievienota" at bounding box center [1015, 240] width 279 height 16
